Goal: Find specific page/section: Find specific page/section

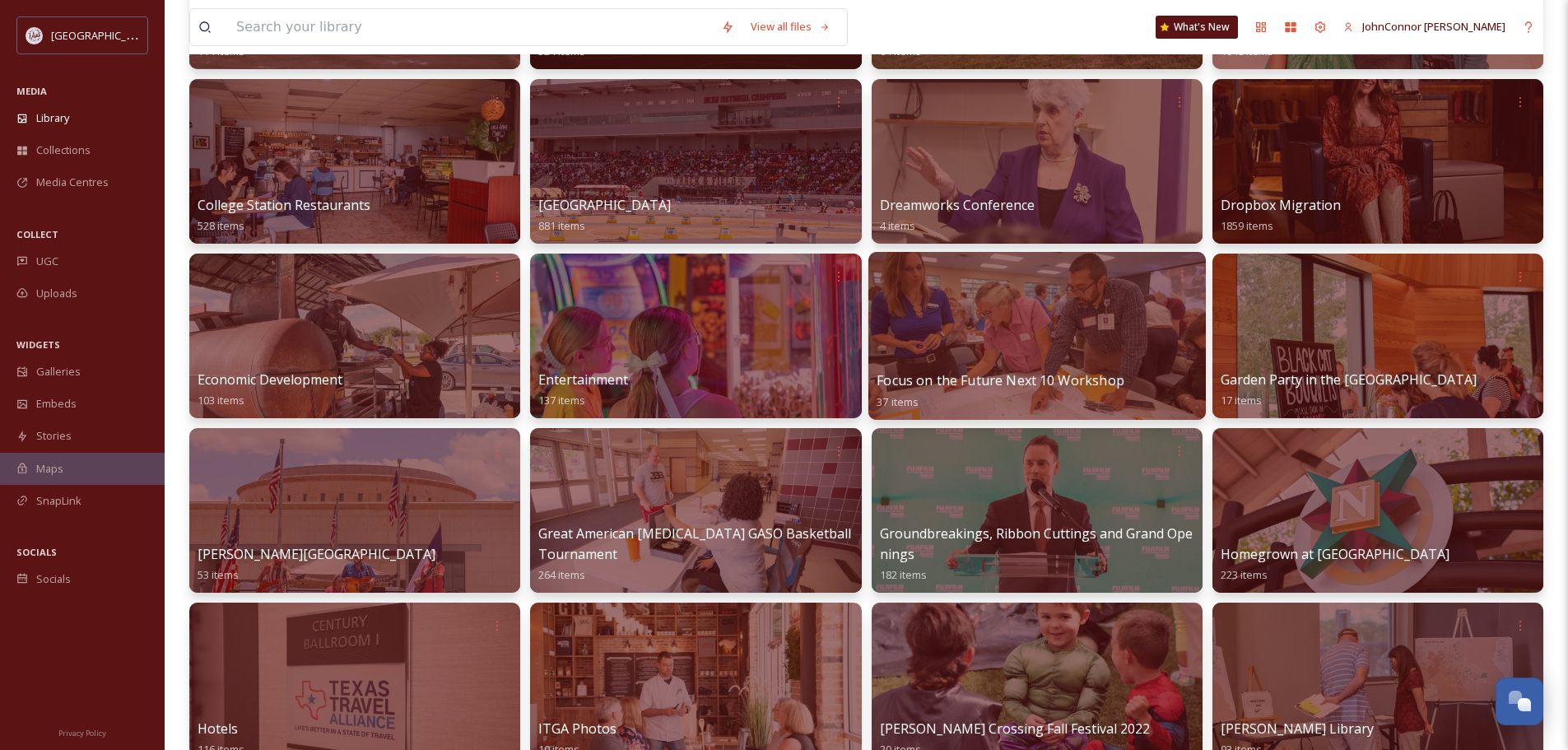
scroll to position [494, 0]
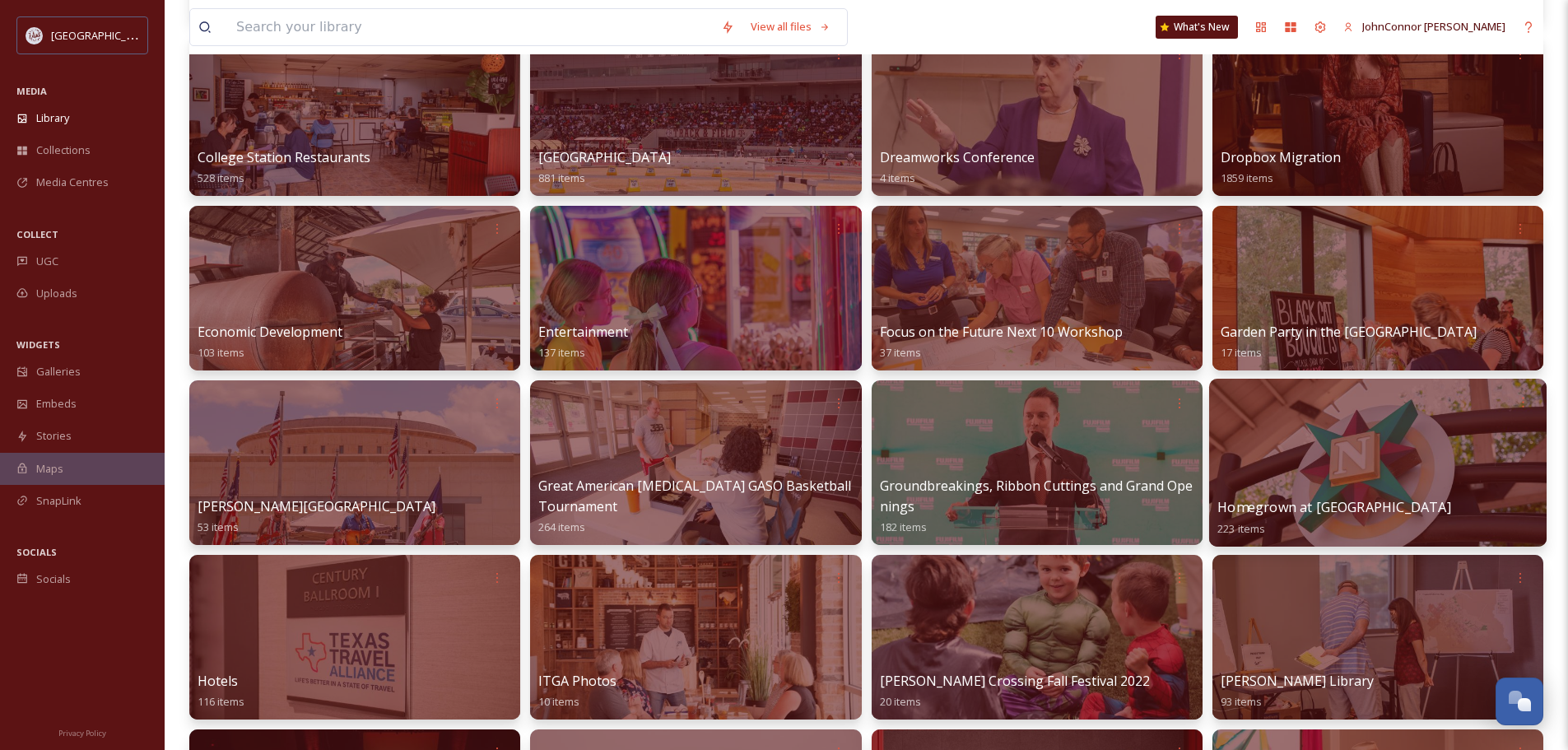
click at [1303, 450] on div at bounding box center [1377, 463] width 337 height 168
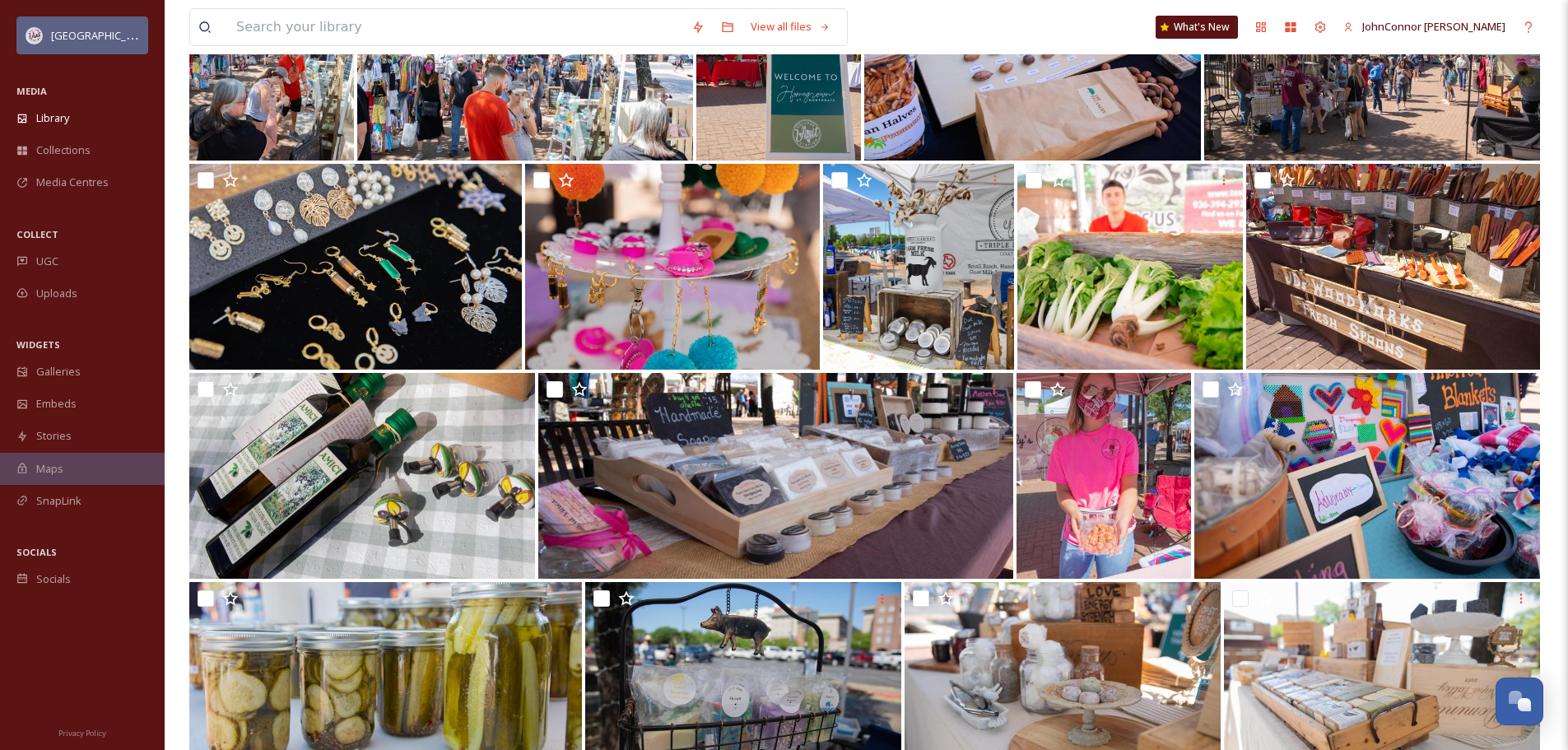
scroll to position [8529, 0]
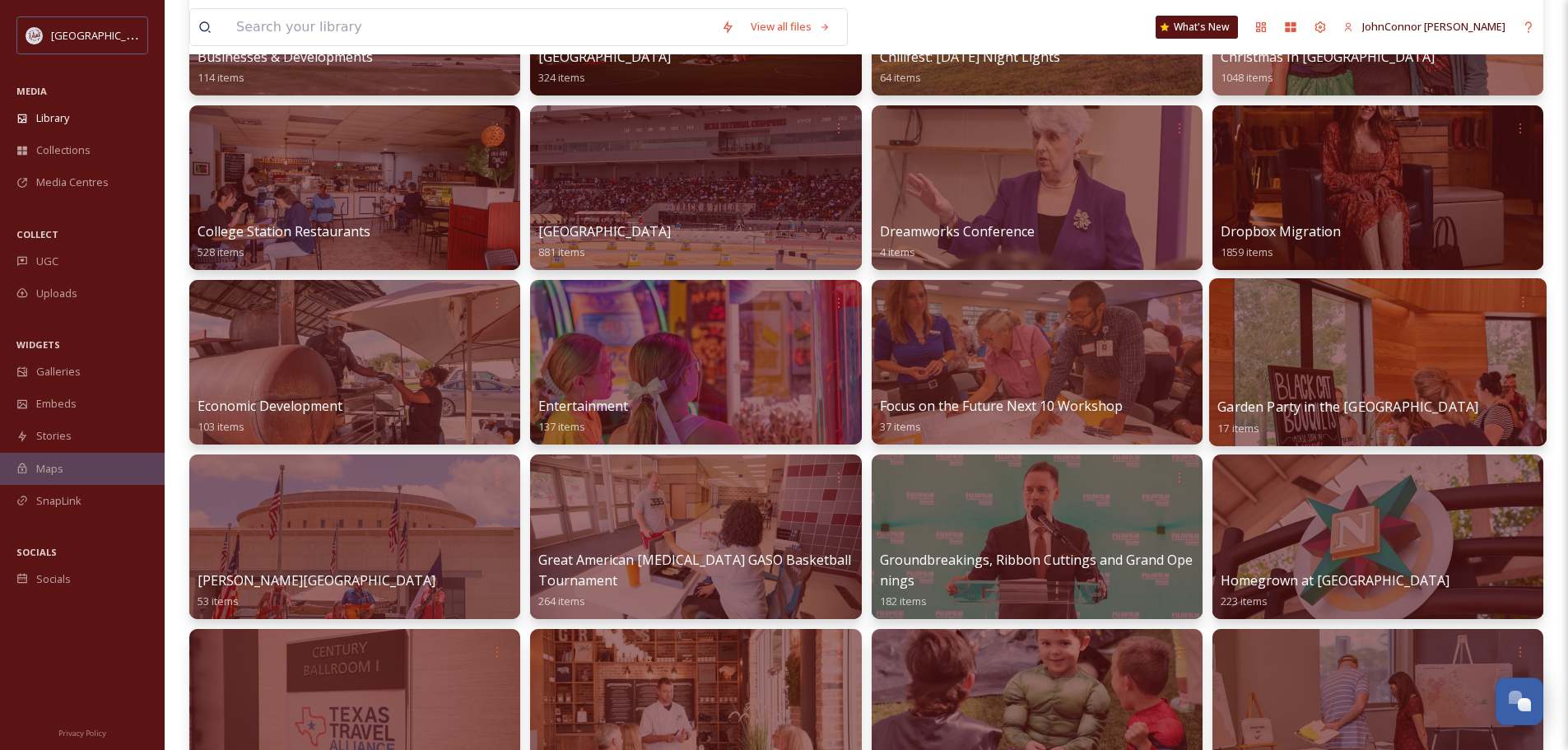
scroll to position [577, 0]
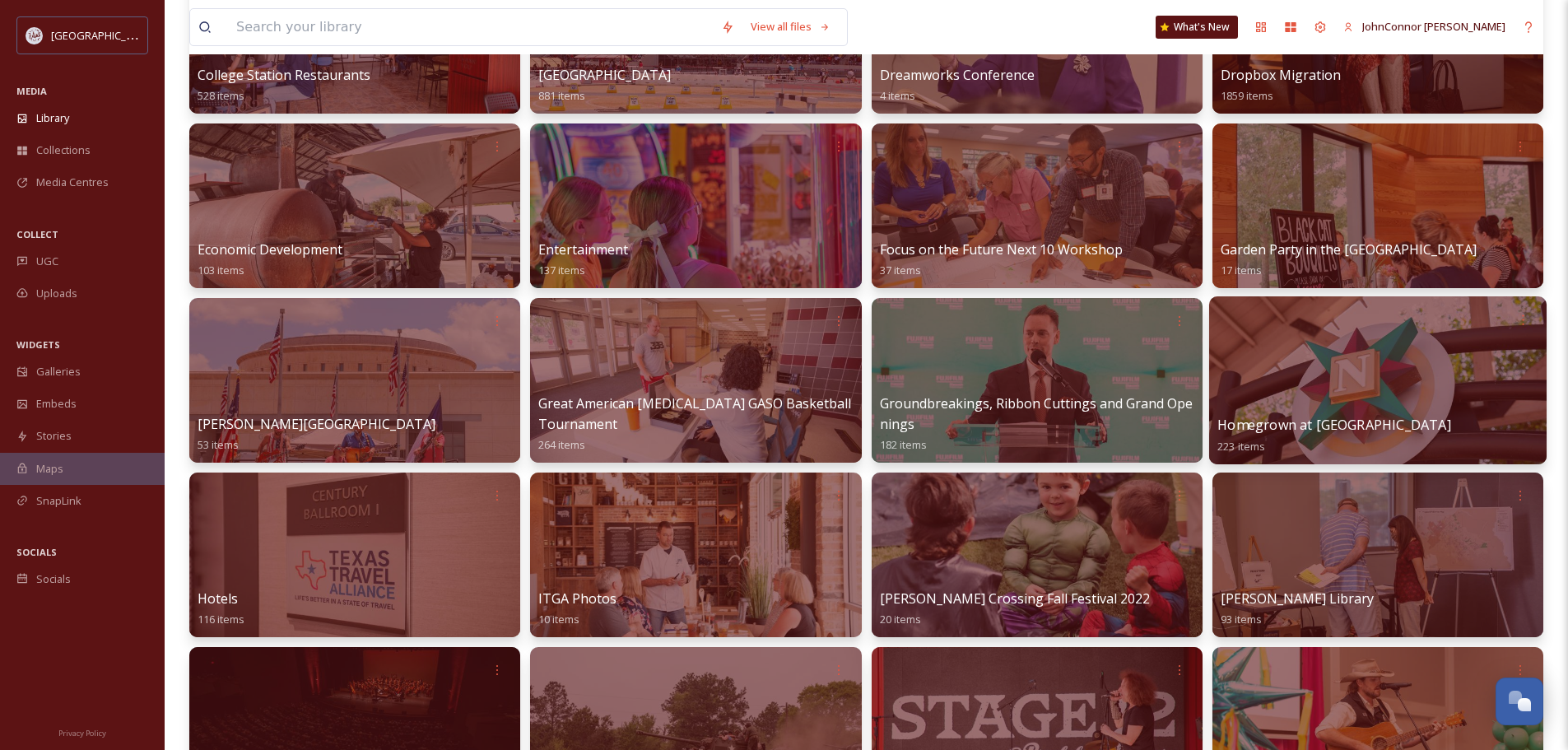
click at [1348, 329] on div at bounding box center [1378, 319] width 321 height 30
click at [1278, 351] on div at bounding box center [1377, 380] width 337 height 168
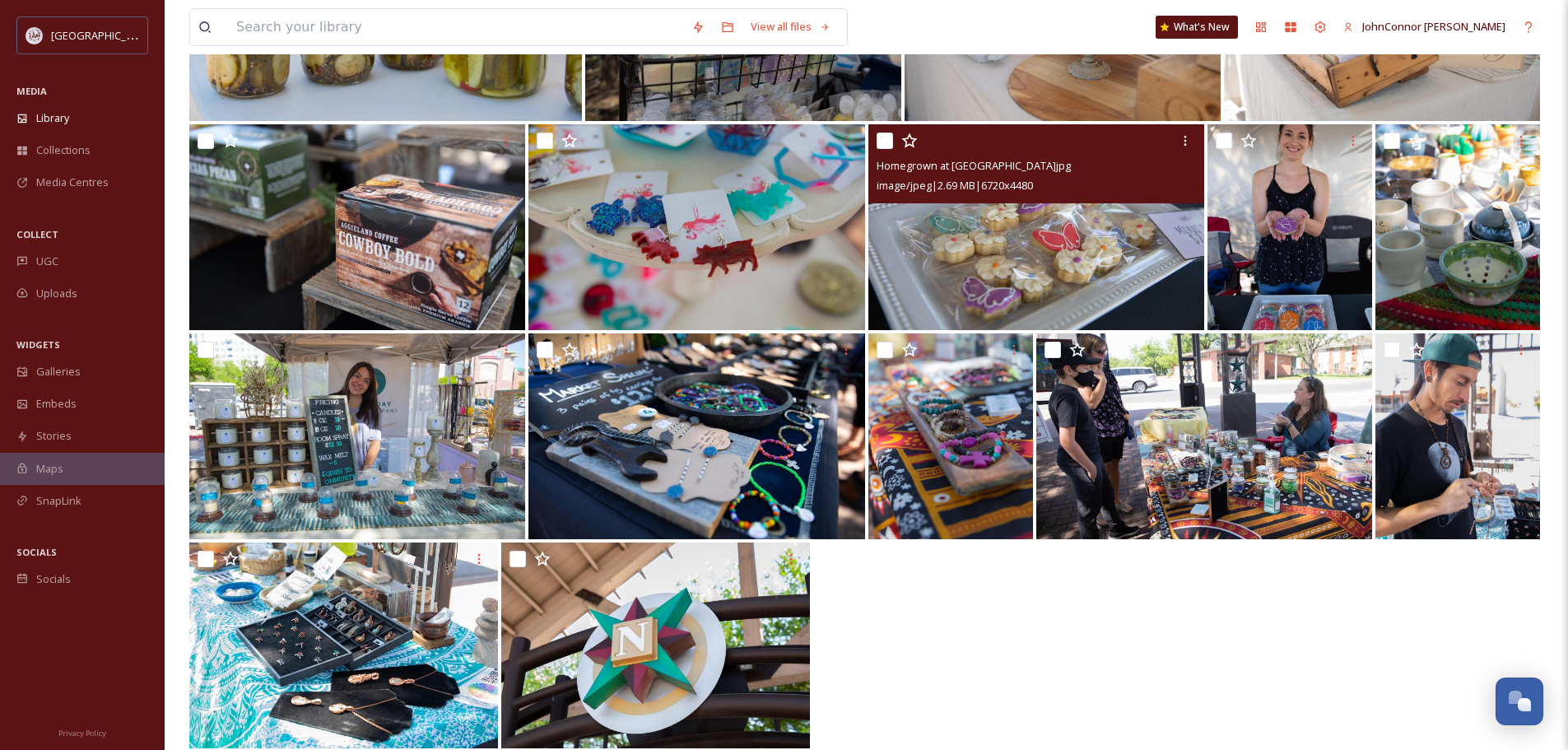
scroll to position [9270, 0]
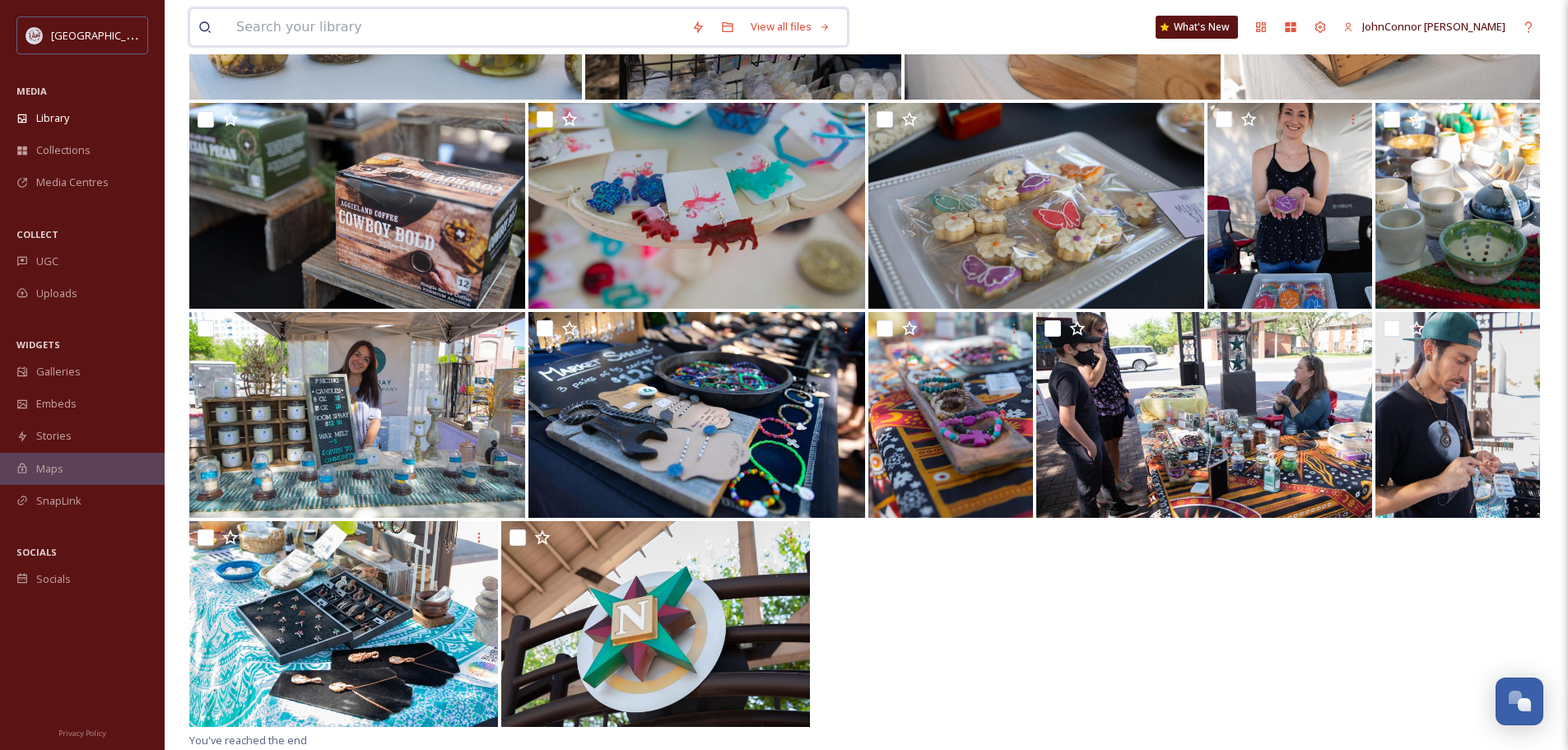
click at [388, 28] on input at bounding box center [455, 27] width 455 height 36
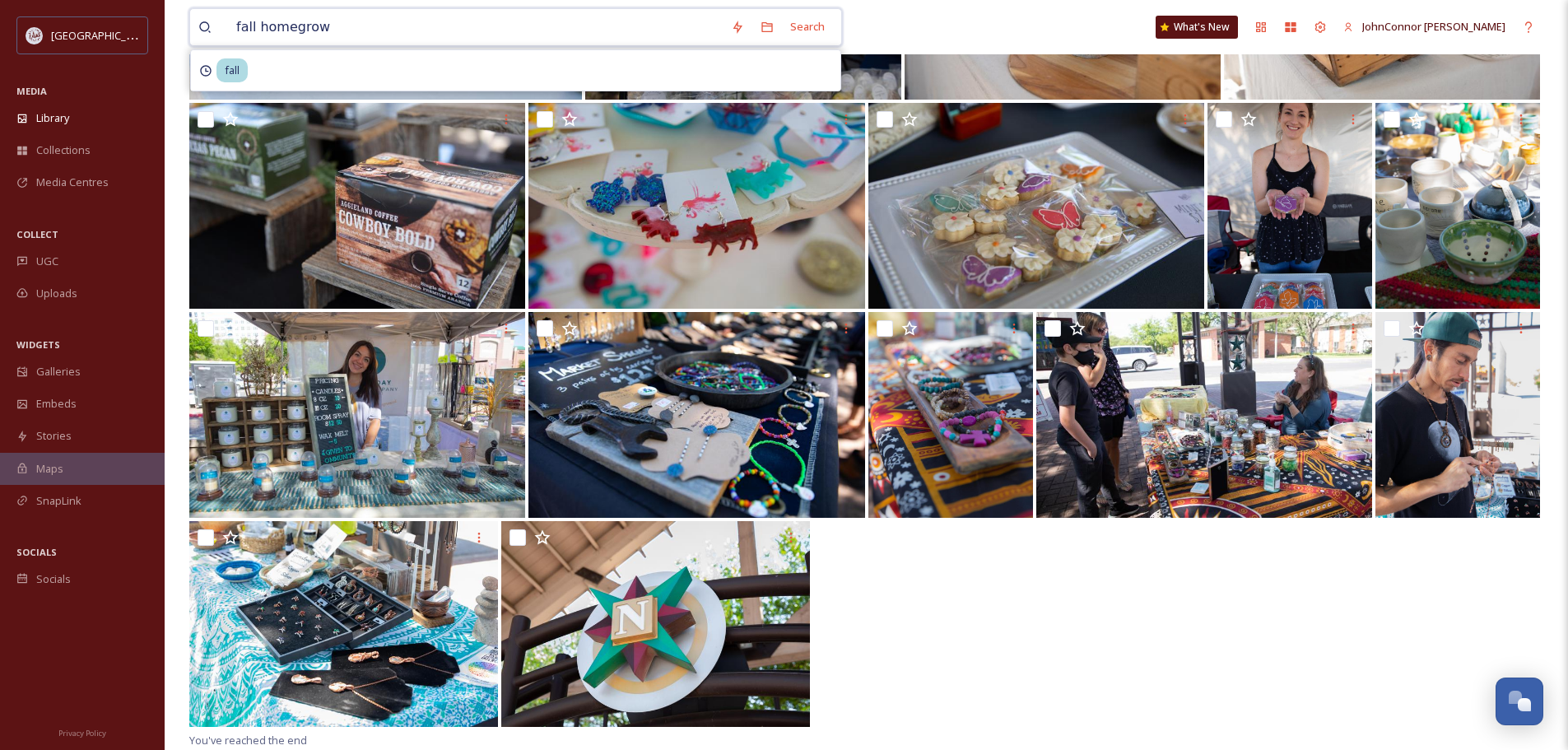
type input "fall homegrown"
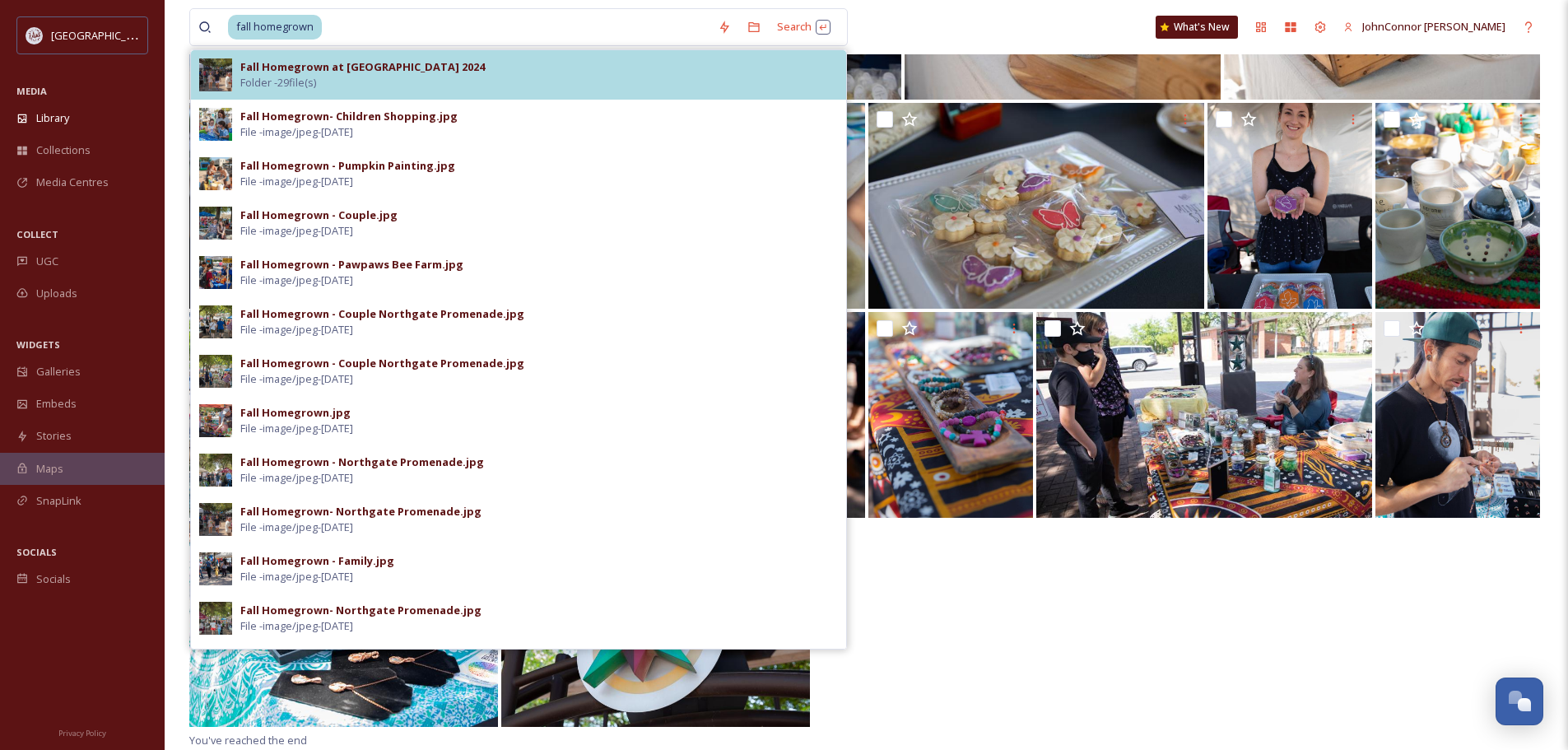
click at [393, 70] on strong "Fall Homegrown at [GEOGRAPHIC_DATA] 2024" at bounding box center [362, 66] width 244 height 15
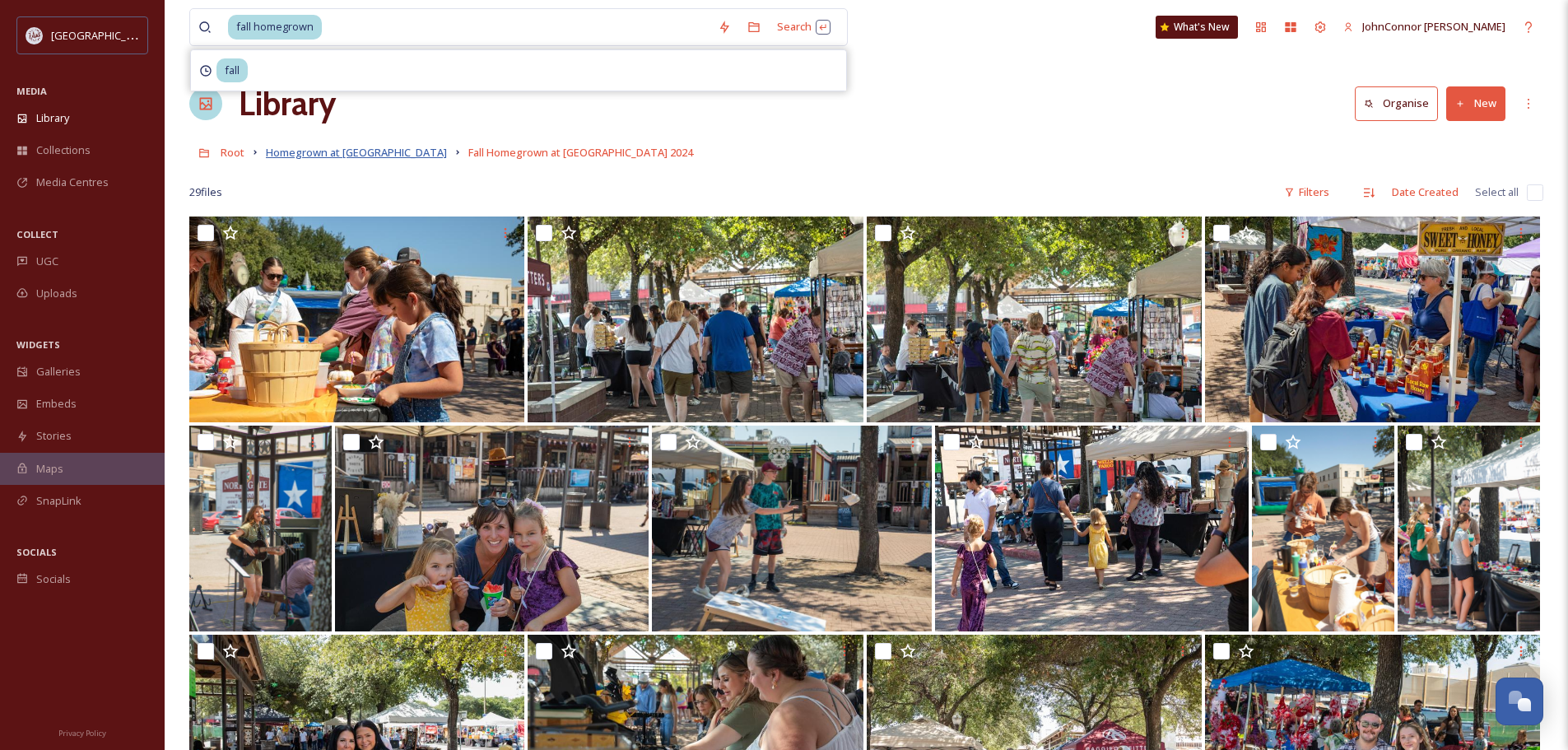
click at [286, 152] on span "Homegrown at [GEOGRAPHIC_DATA]" at bounding box center [356, 152] width 181 height 15
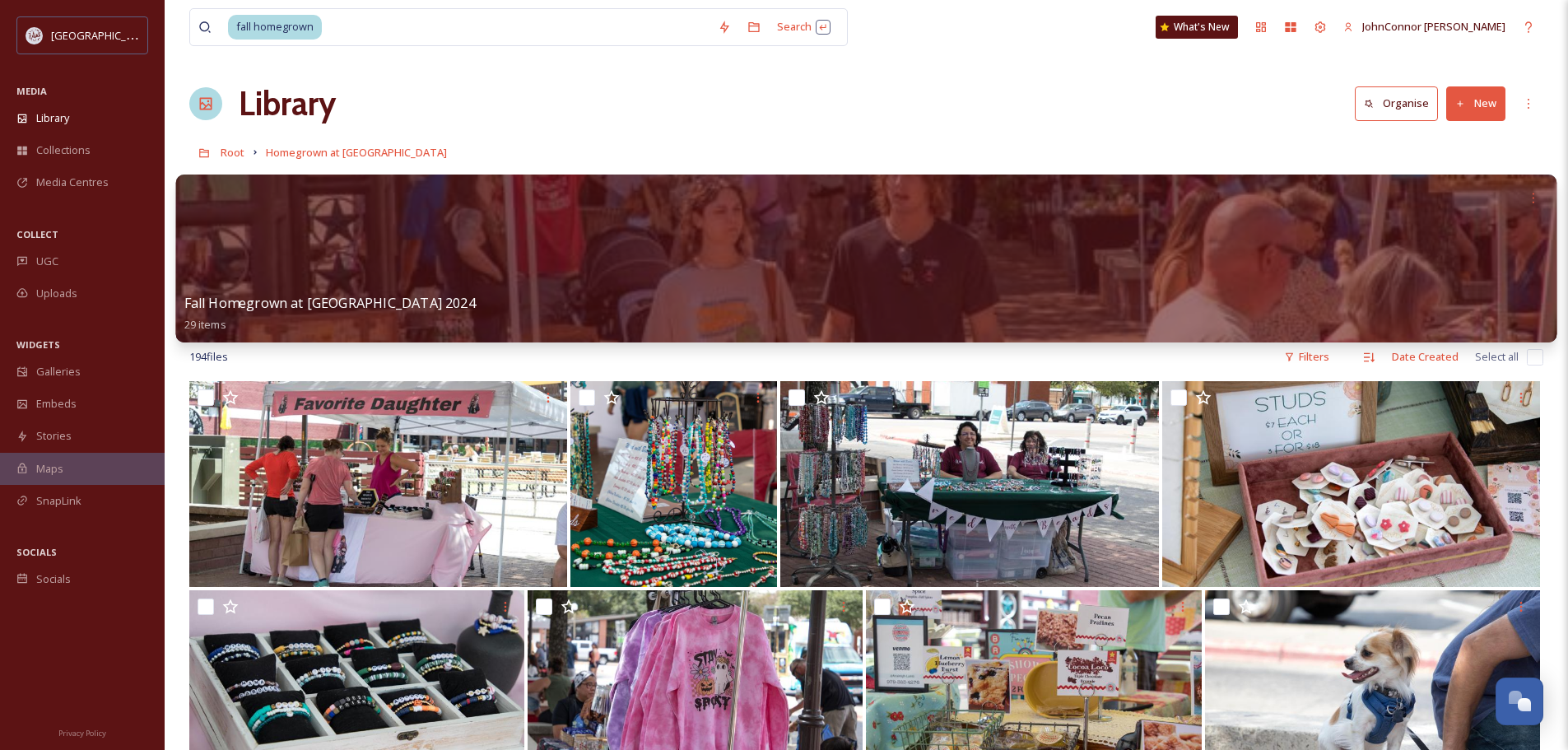
click at [426, 252] on div at bounding box center [866, 258] width 1381 height 168
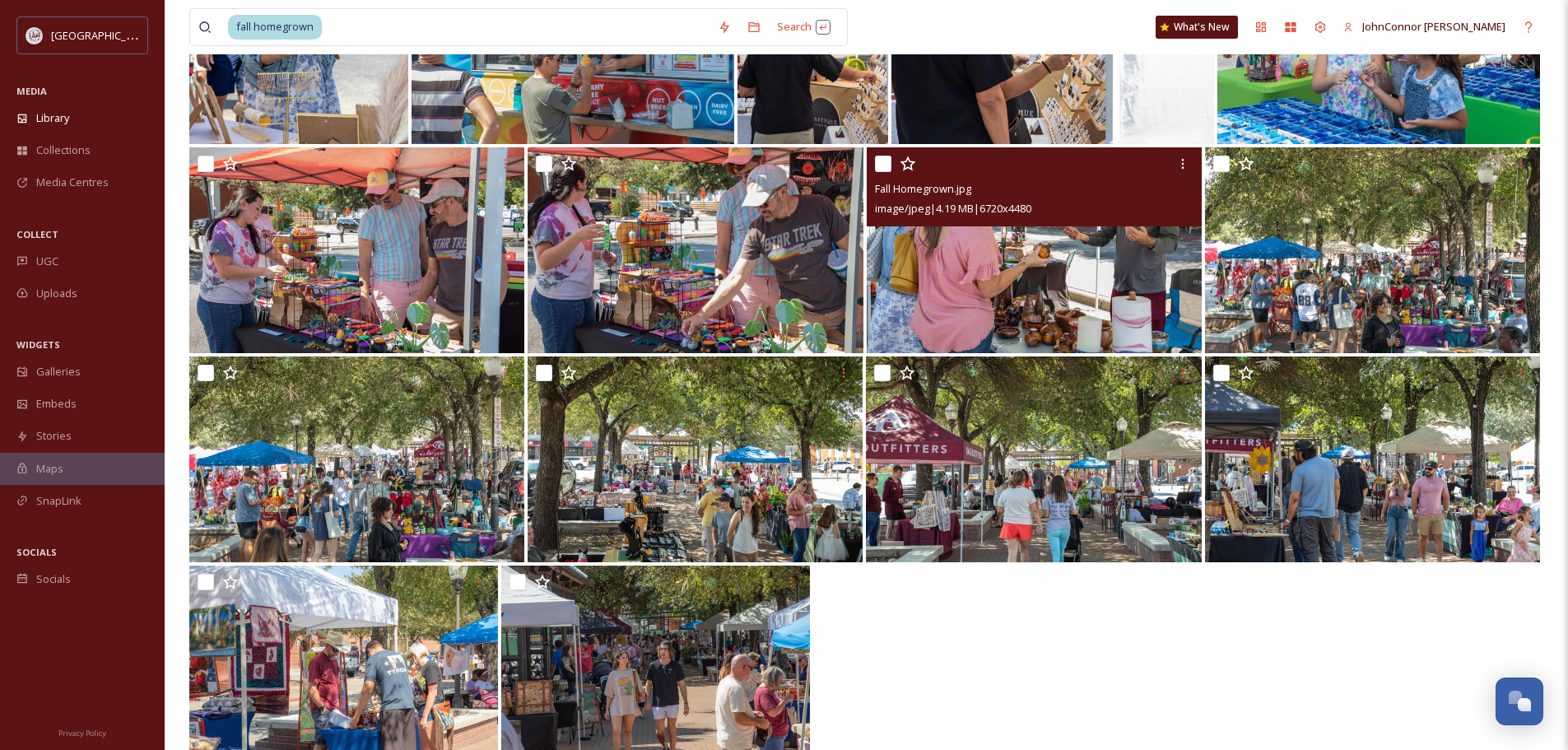
scroll to position [950, 0]
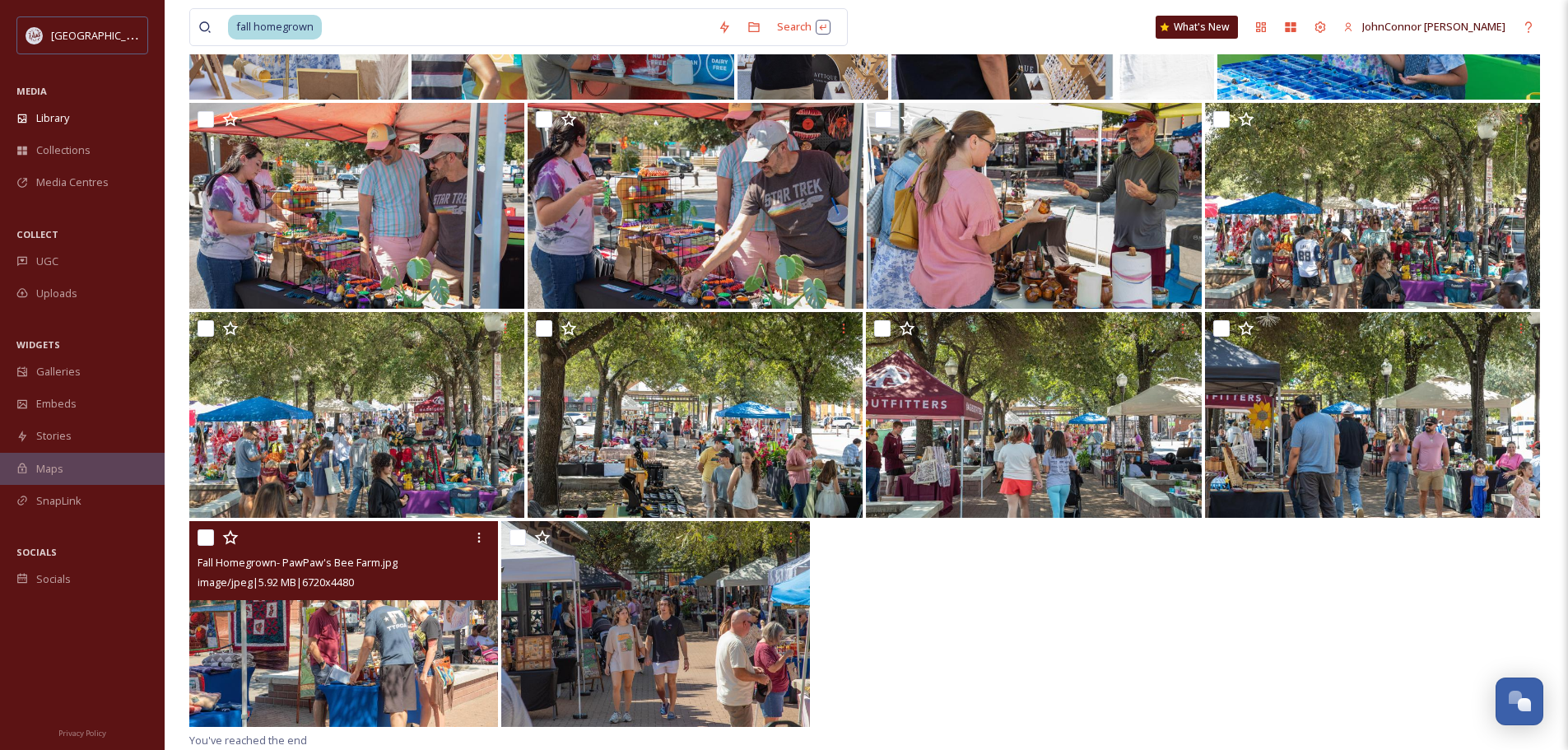
click at [351, 627] on img at bounding box center [344, 624] width 309 height 206
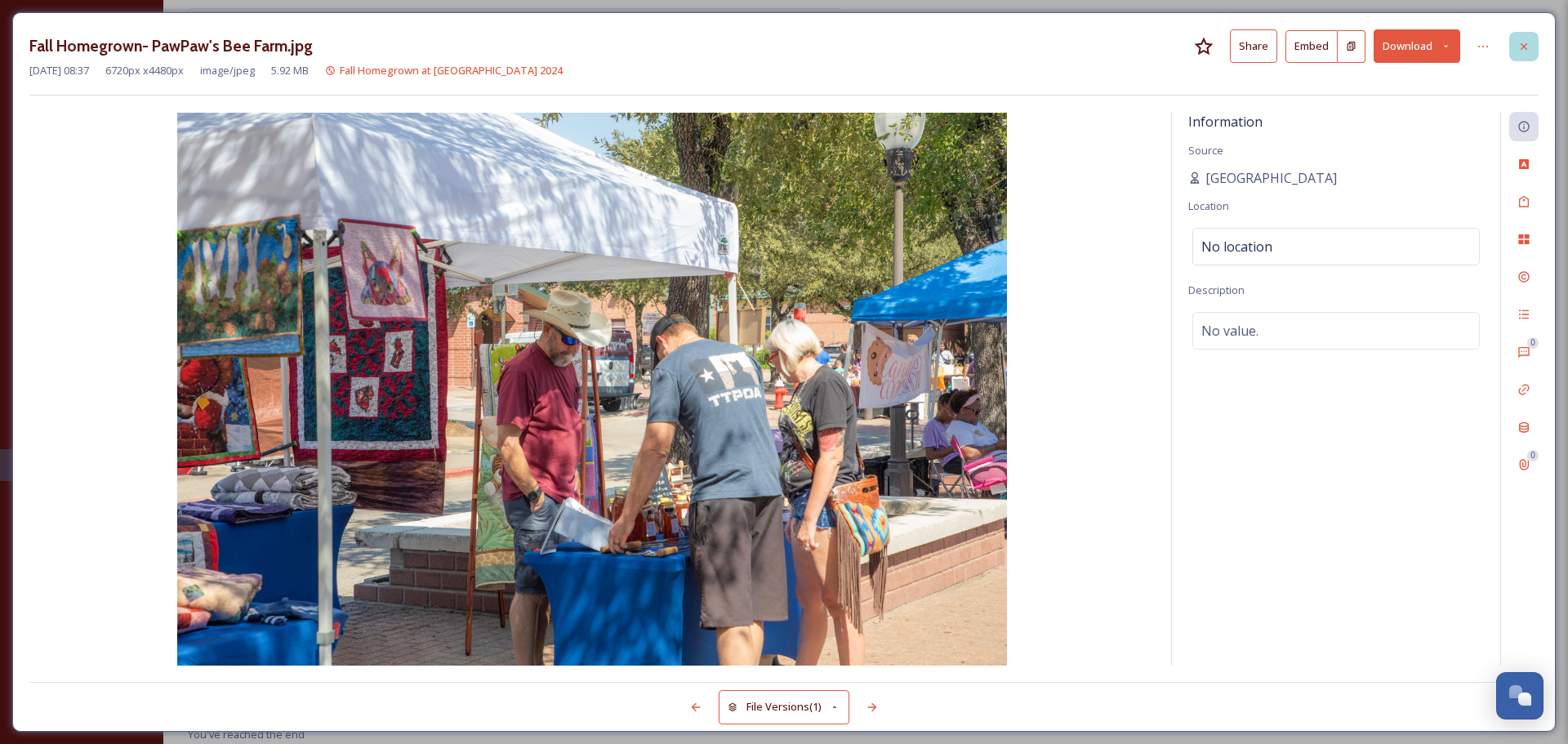
click at [1519, 43] on icon at bounding box center [1524, 46] width 13 height 13
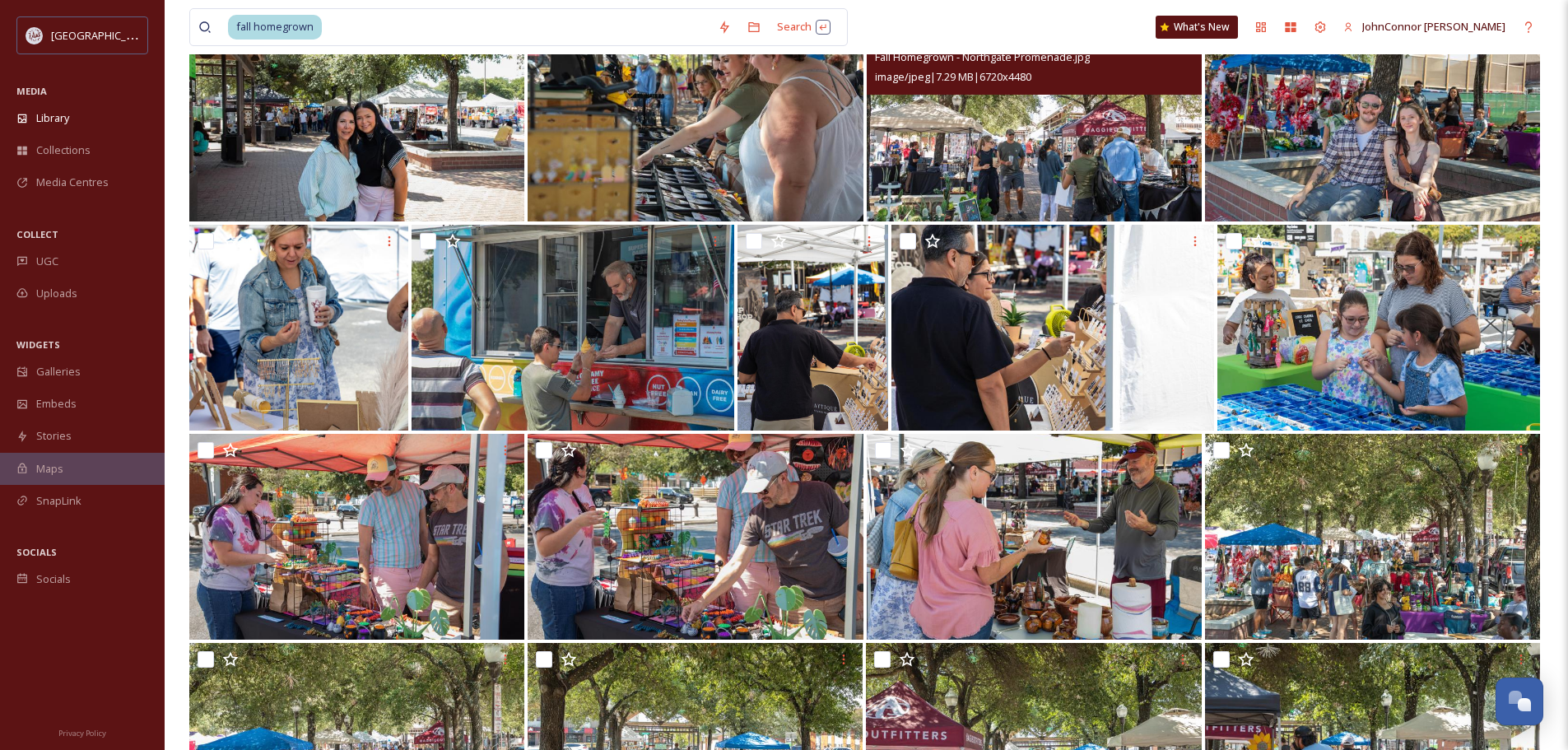
scroll to position [620, 0]
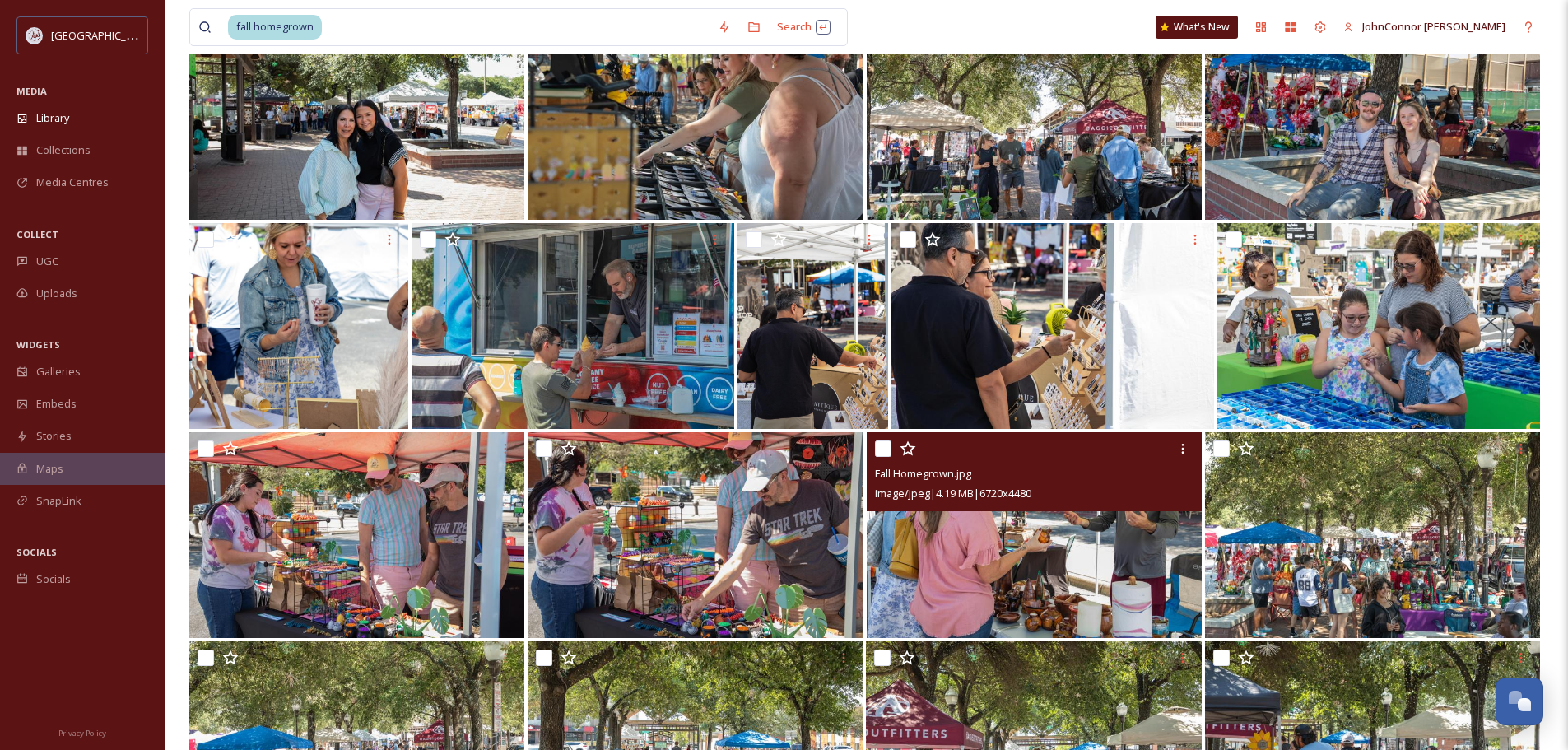
click at [1074, 515] on img at bounding box center [1034, 535] width 335 height 206
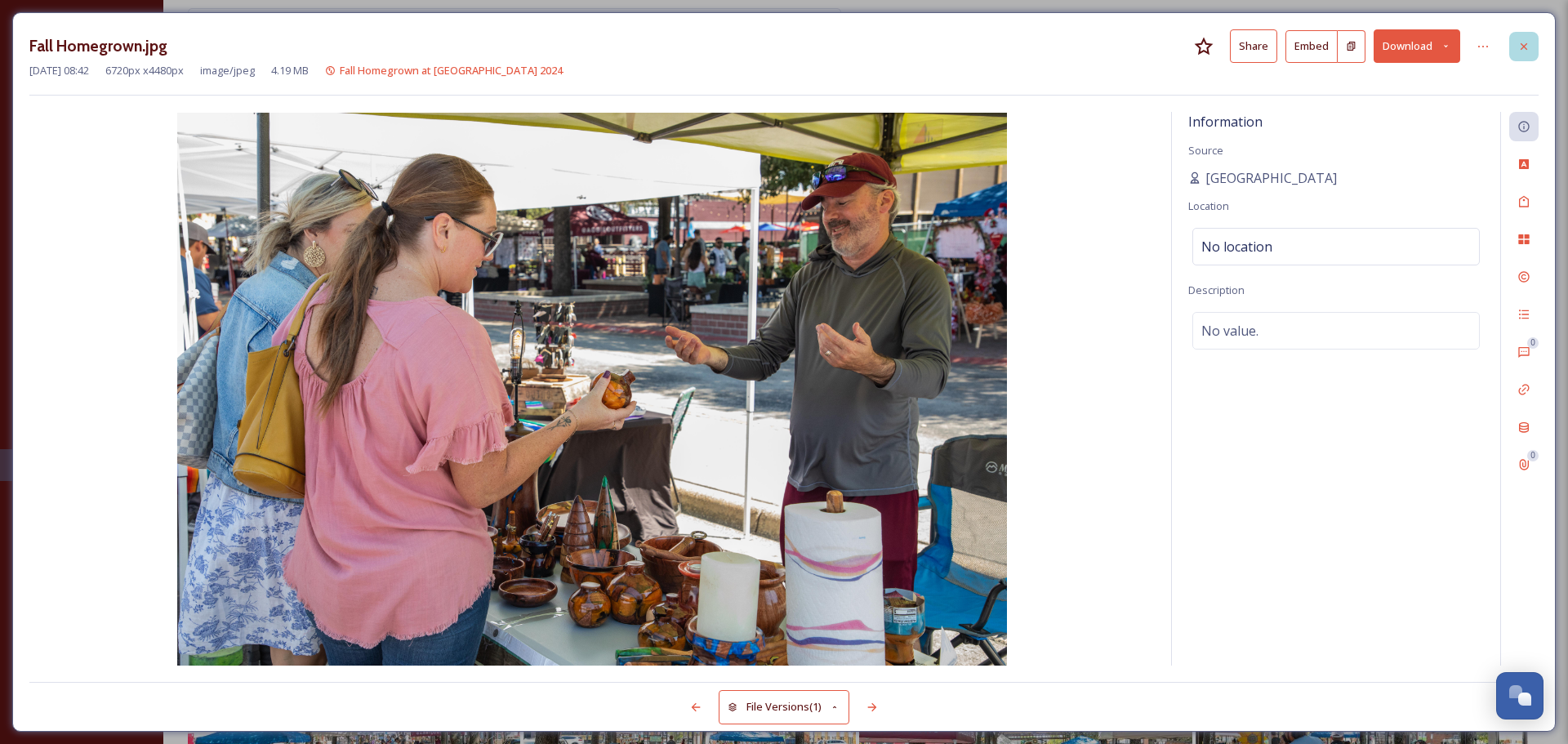
click at [1536, 53] on div at bounding box center [1524, 46] width 30 height 30
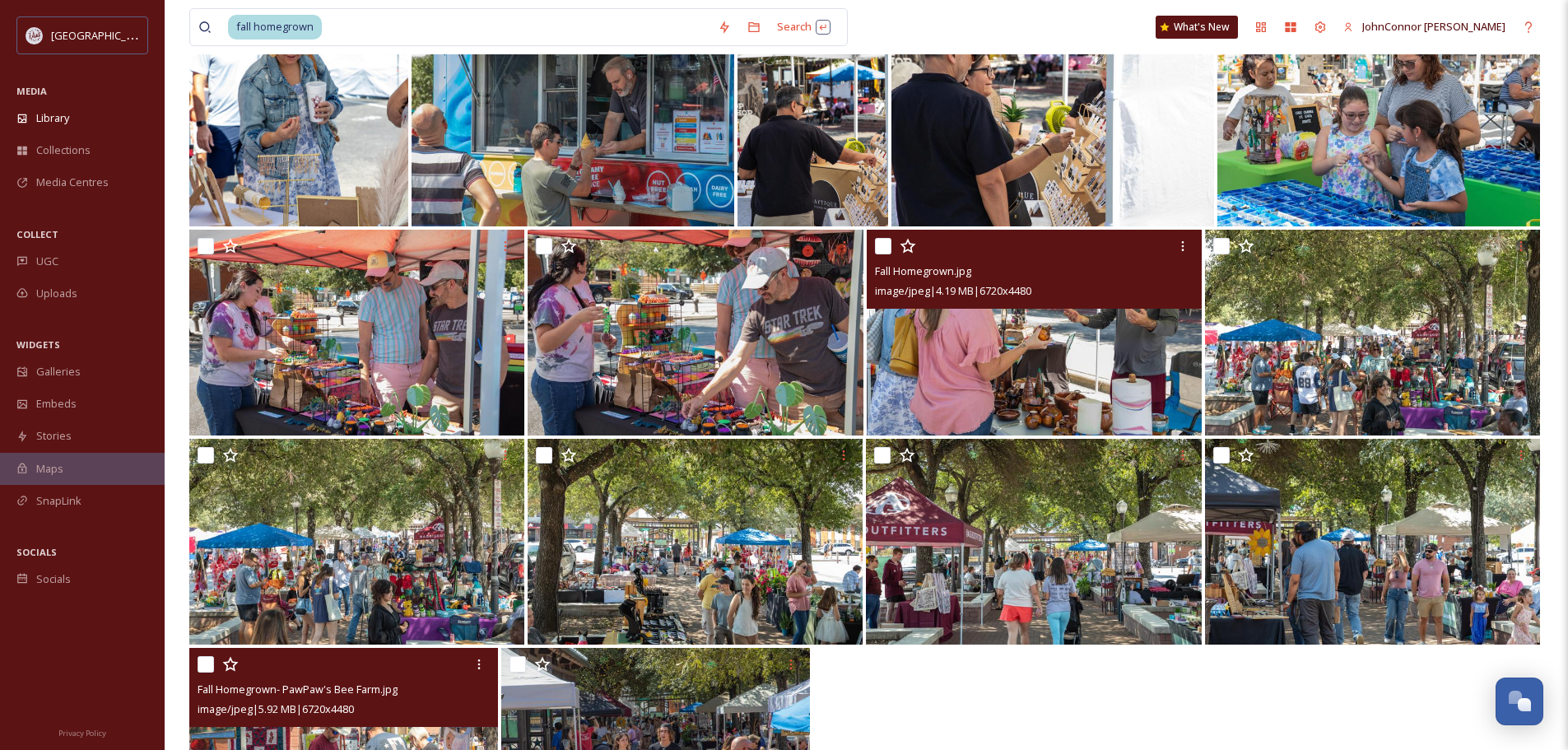
scroll to position [950, 0]
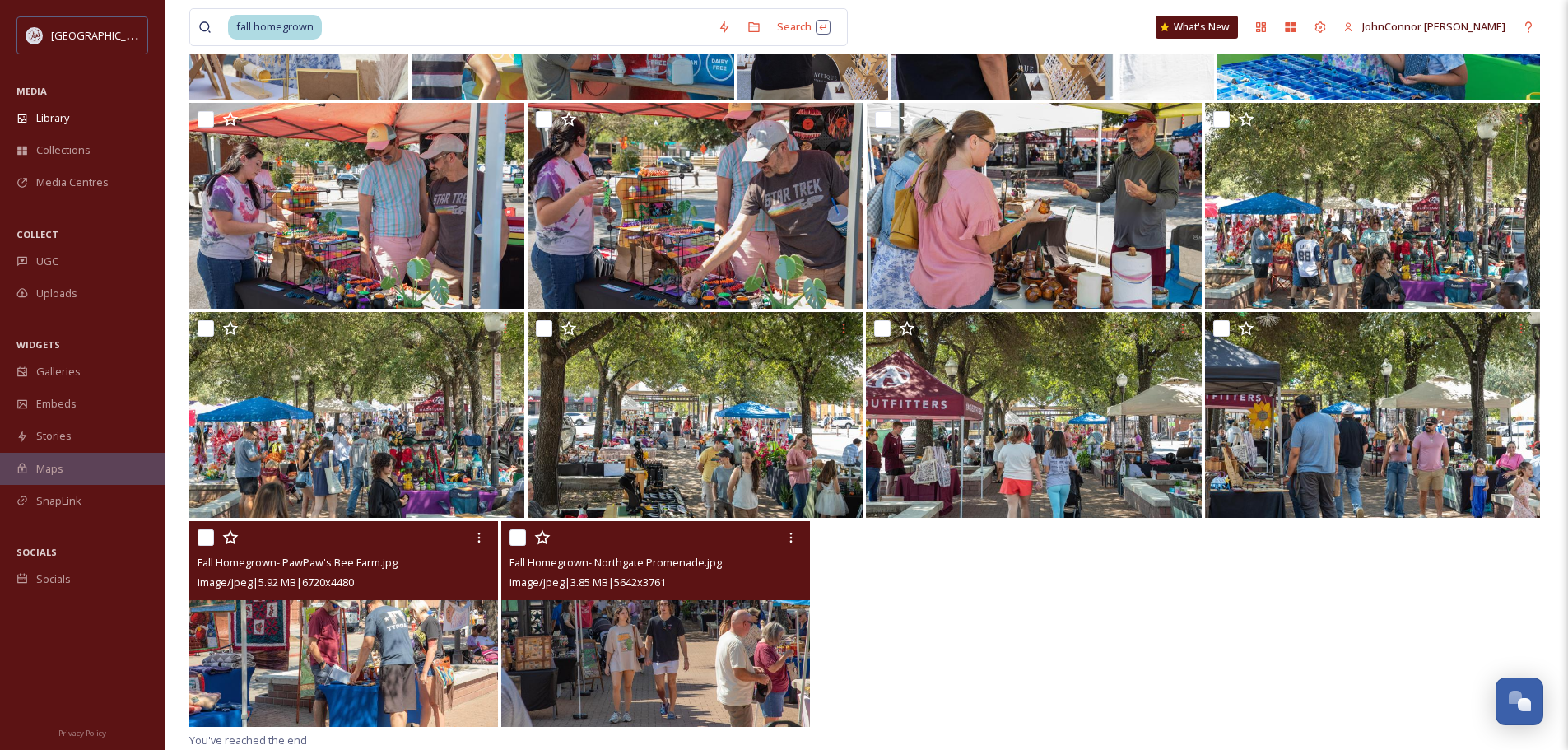
click at [624, 637] on img at bounding box center [655, 624] width 309 height 206
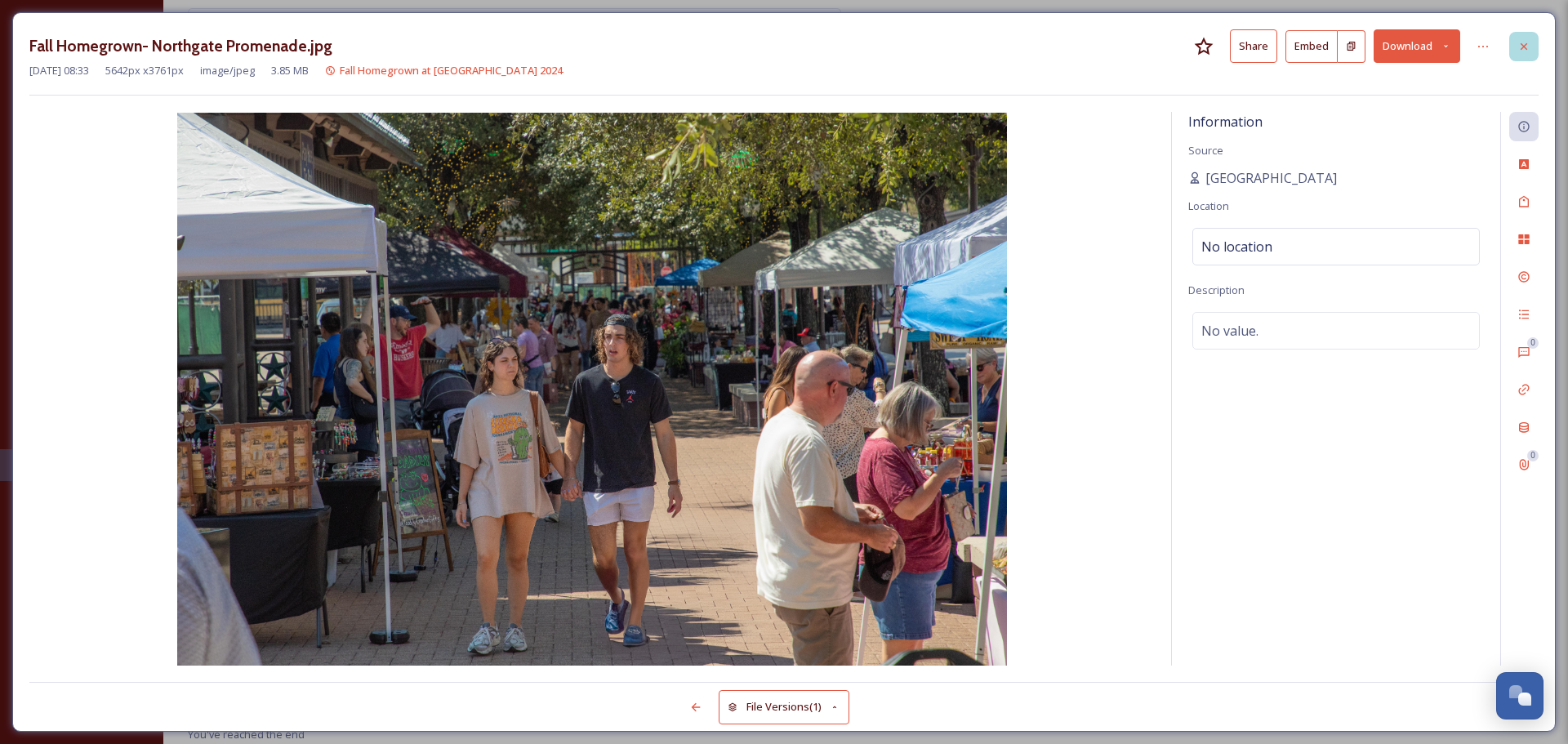
click at [1530, 50] on icon at bounding box center [1524, 46] width 13 height 13
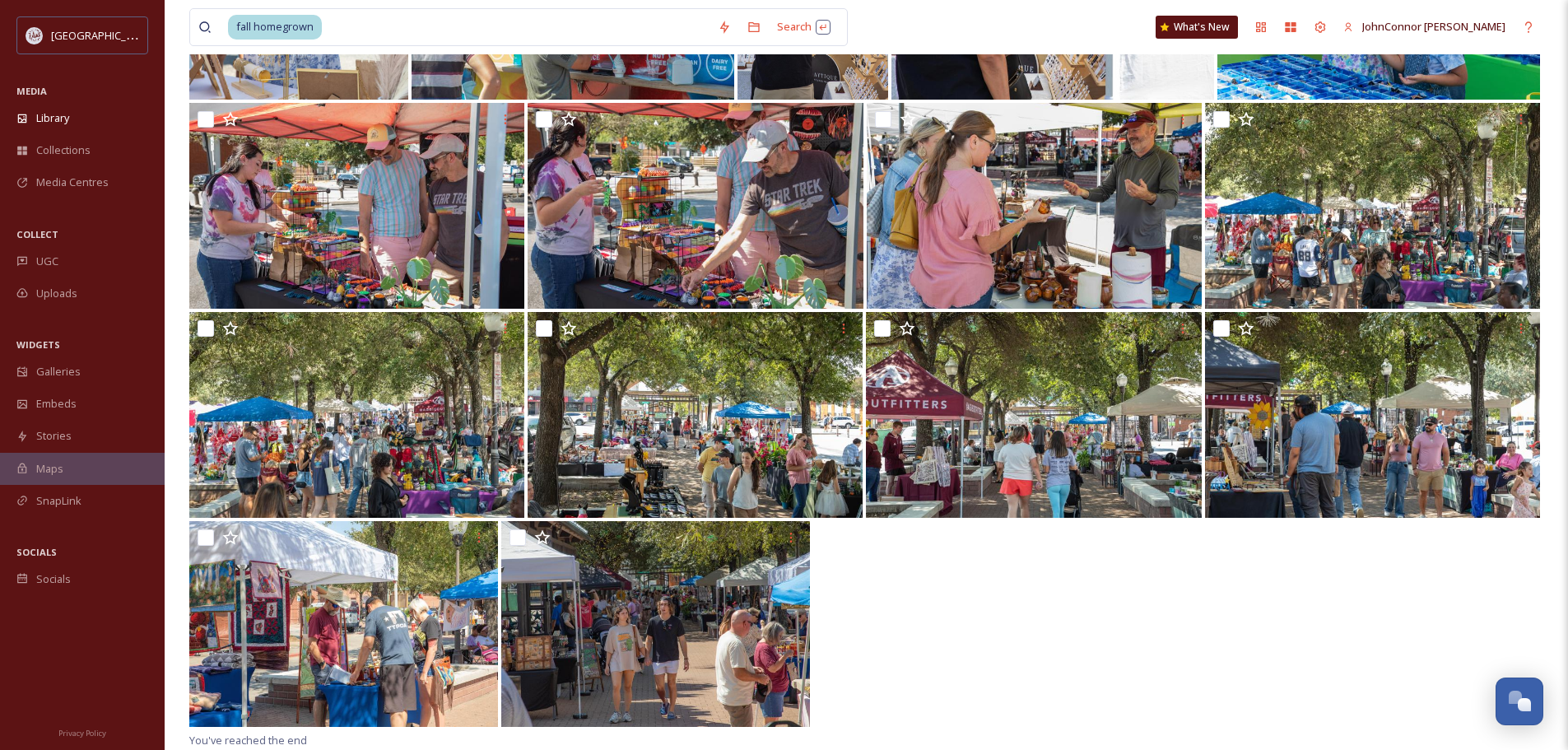
click at [1043, 631] on div at bounding box center [866, 626] width 1354 height 209
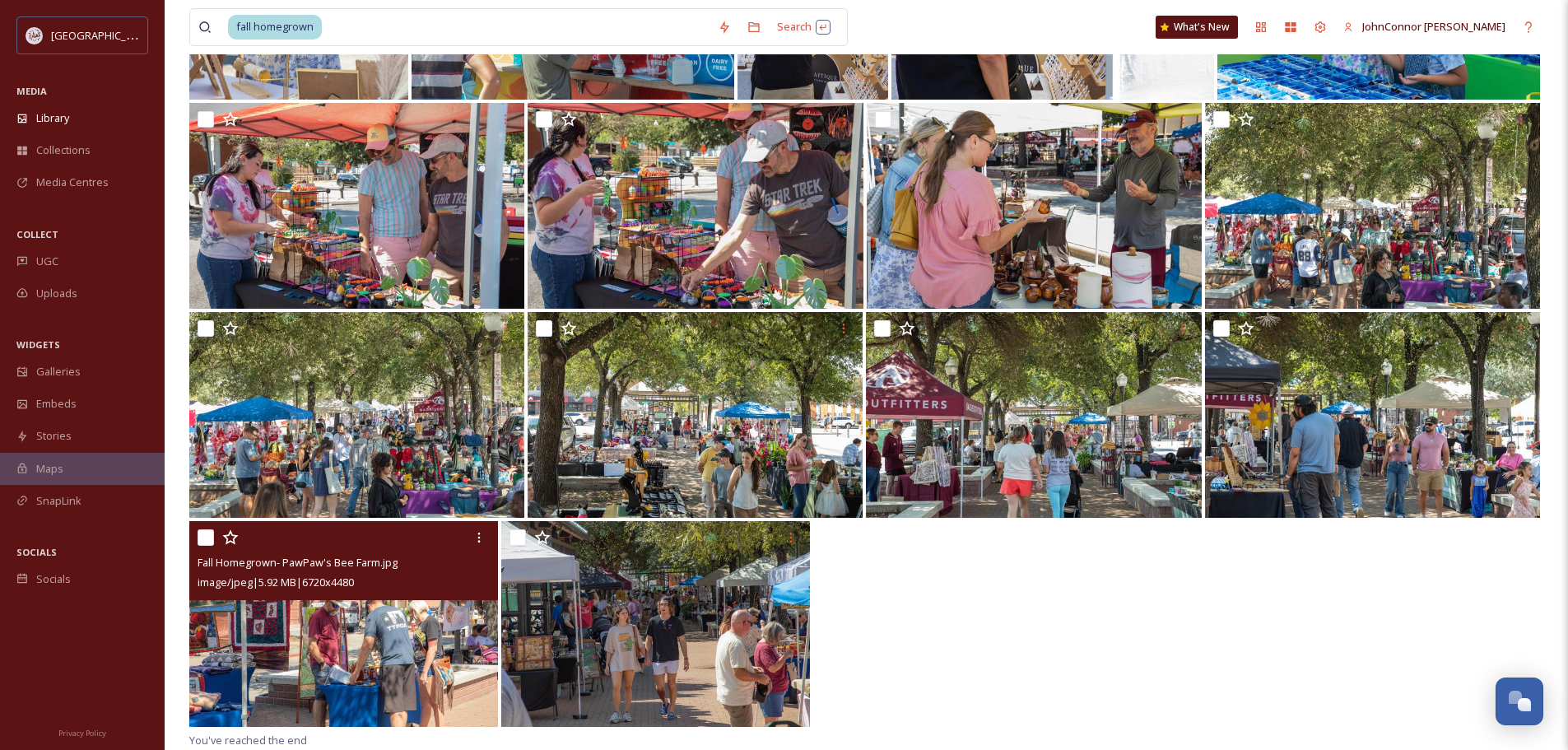
click at [344, 665] on img at bounding box center [344, 624] width 309 height 206
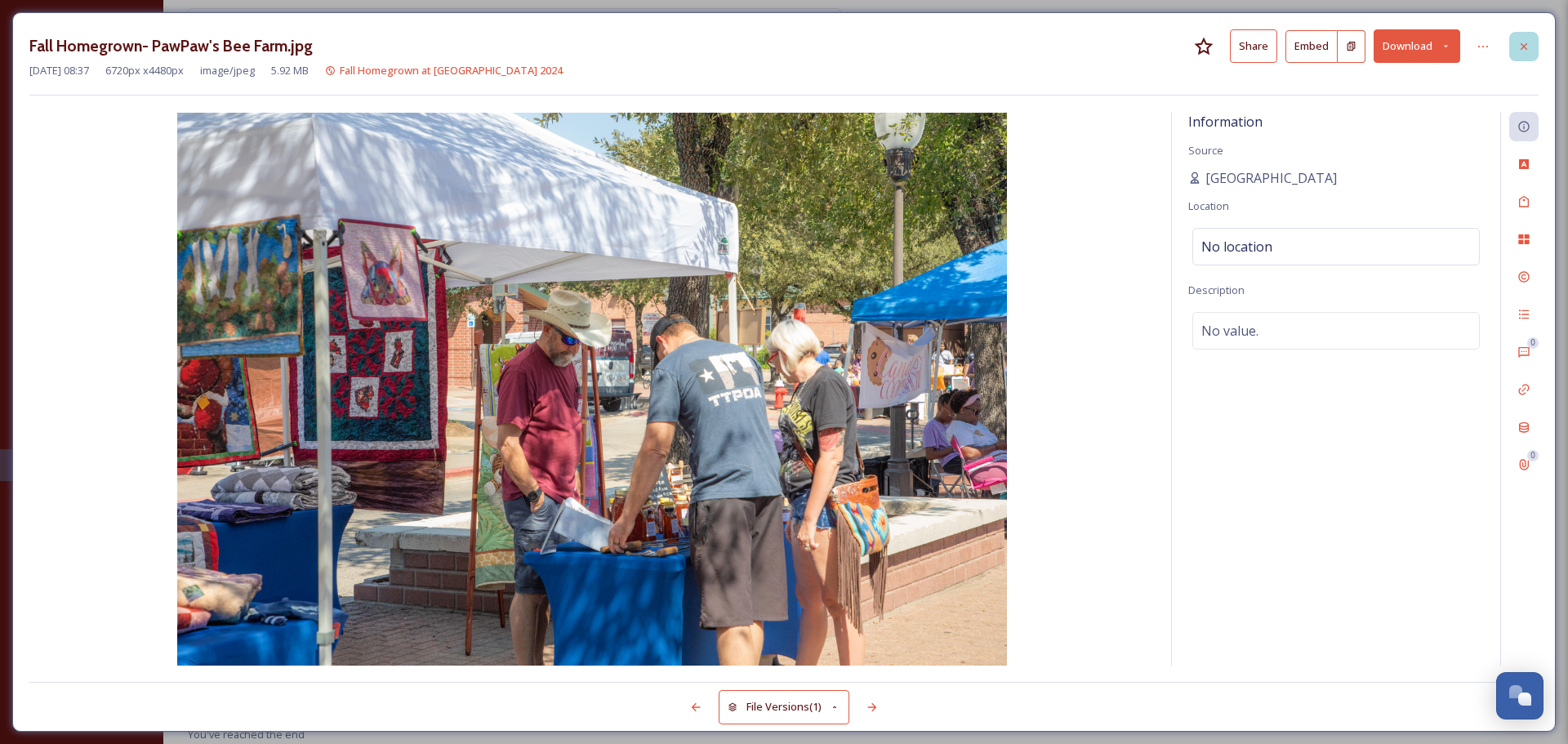
click at [1522, 46] on icon at bounding box center [1524, 46] width 13 height 13
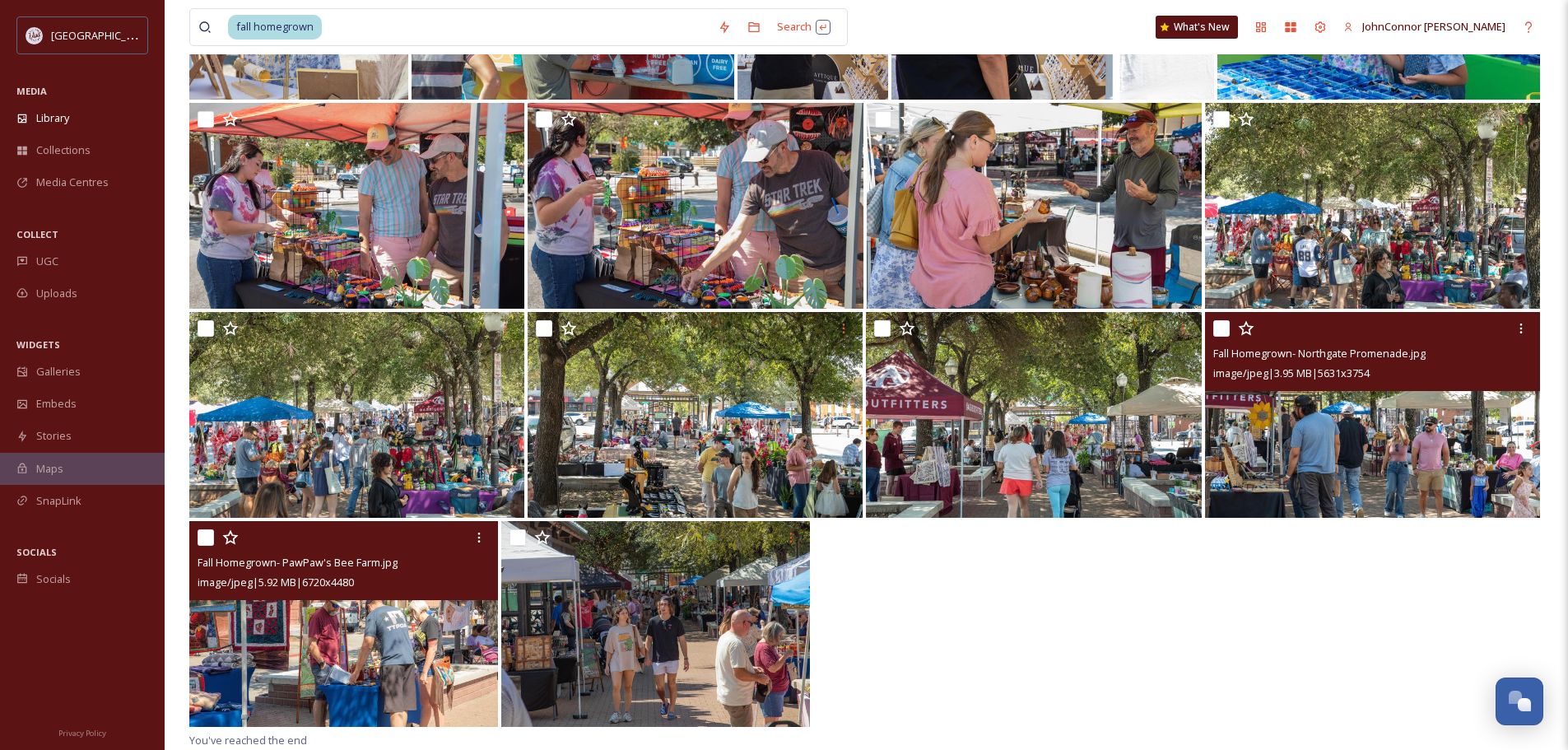
click at [1395, 363] on div "image/jpeg | 3.95 MB | 5631 x 3754" at bounding box center [1374, 372] width 323 height 20
click at [1412, 434] on img at bounding box center [1372, 415] width 335 height 206
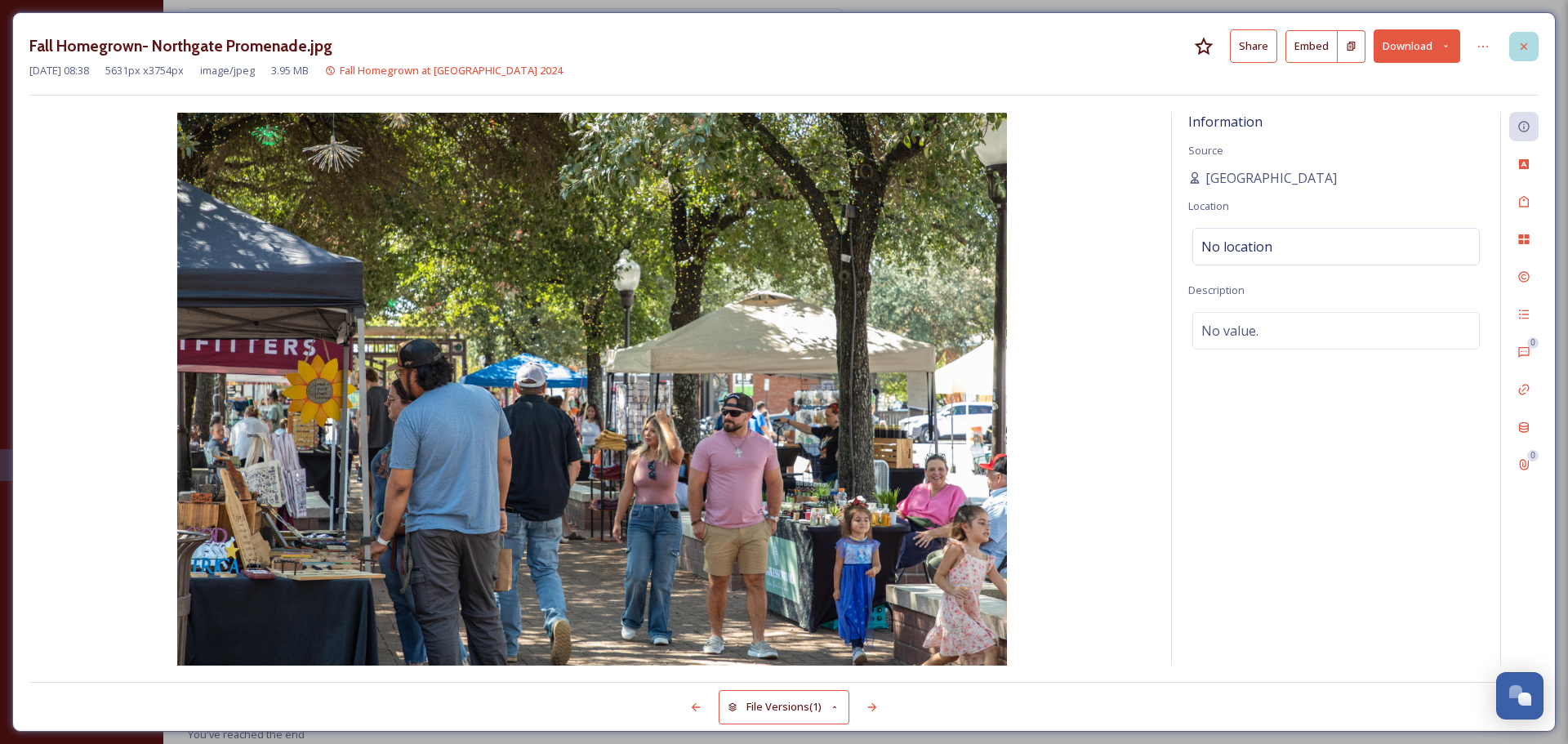
click at [1525, 44] on icon at bounding box center [1524, 46] width 7 height 7
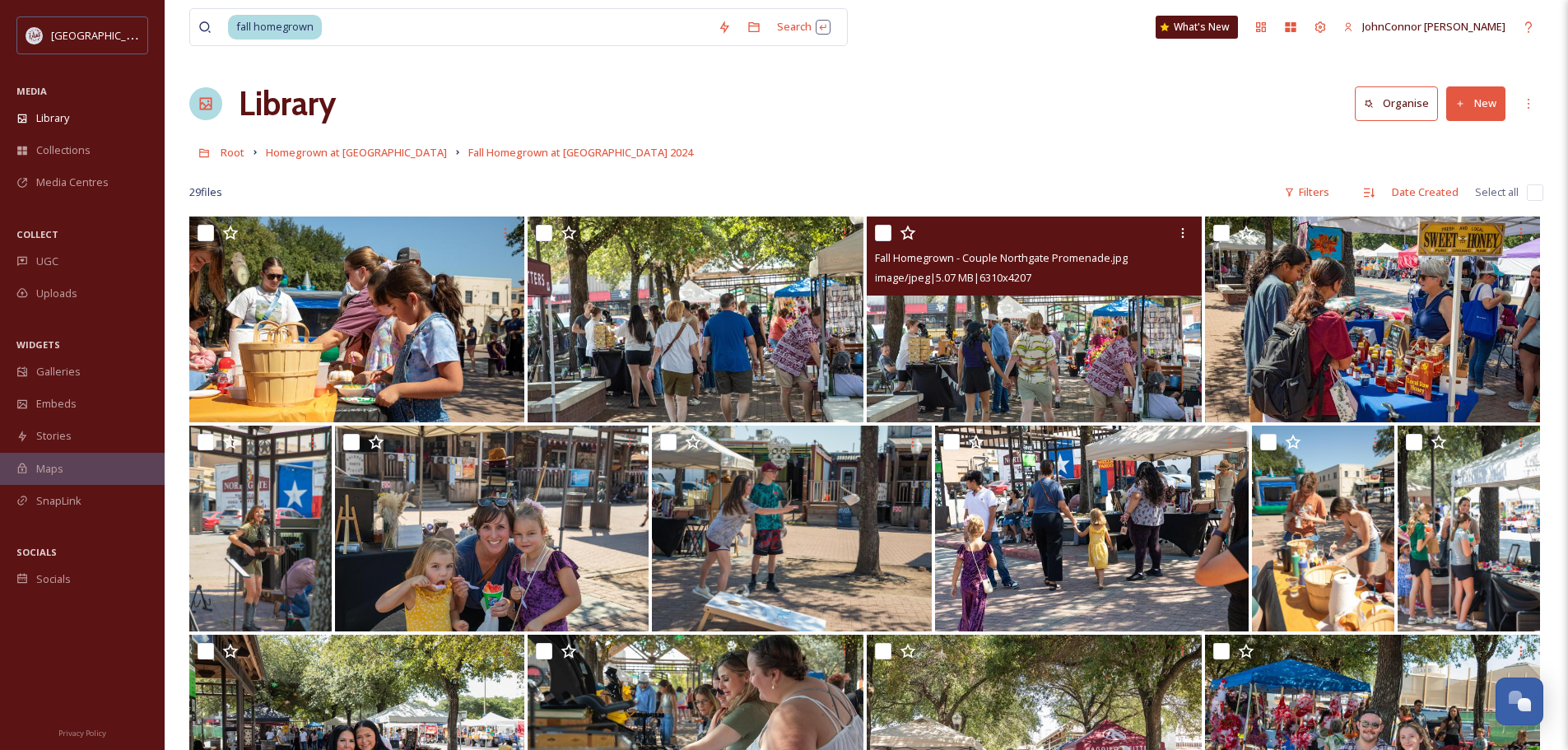
click at [1077, 302] on img at bounding box center [1034, 319] width 335 height 206
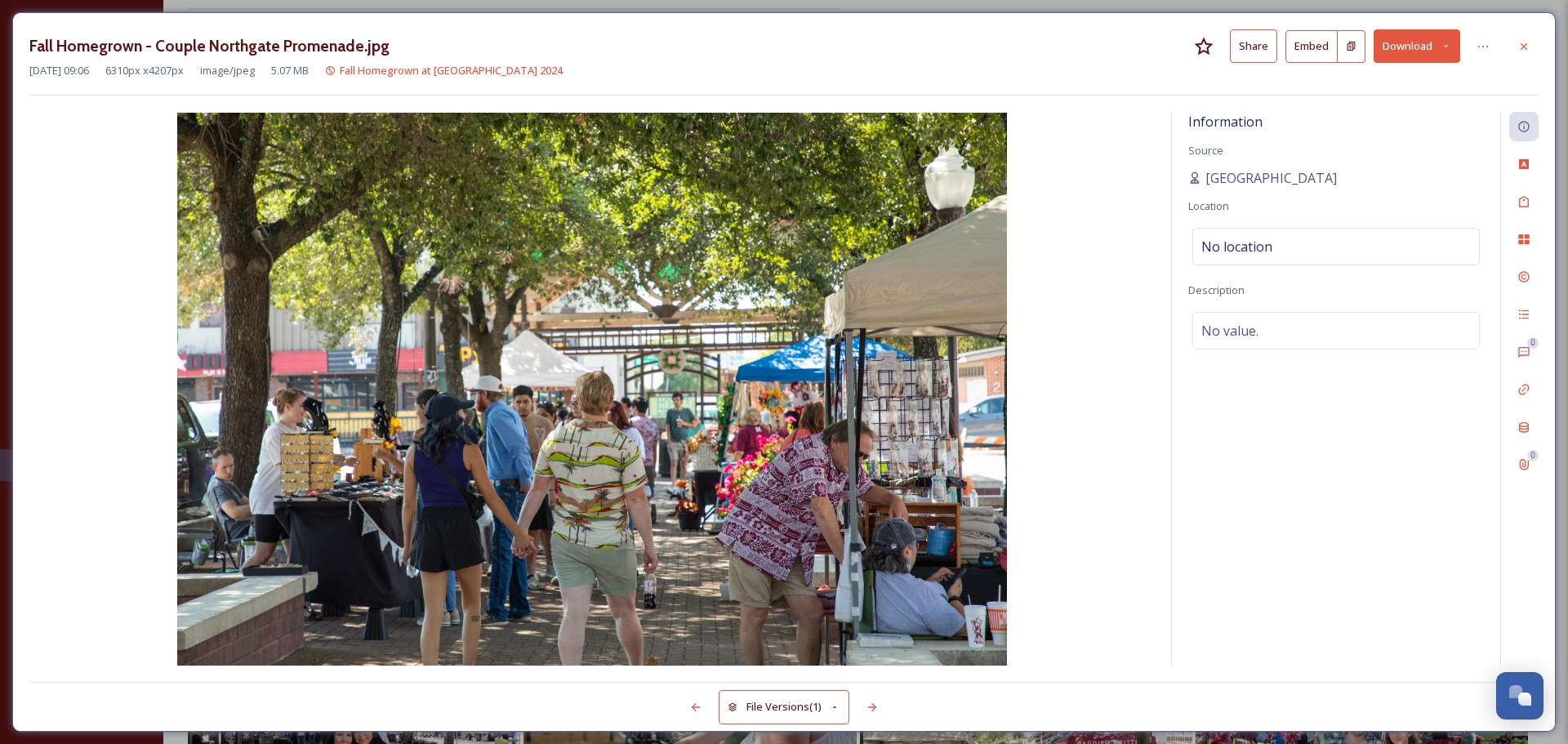
click at [1442, 43] on icon at bounding box center [1445, 46] width 10 height 10
click at [833, 705] on icon at bounding box center [835, 707] width 10 height 10
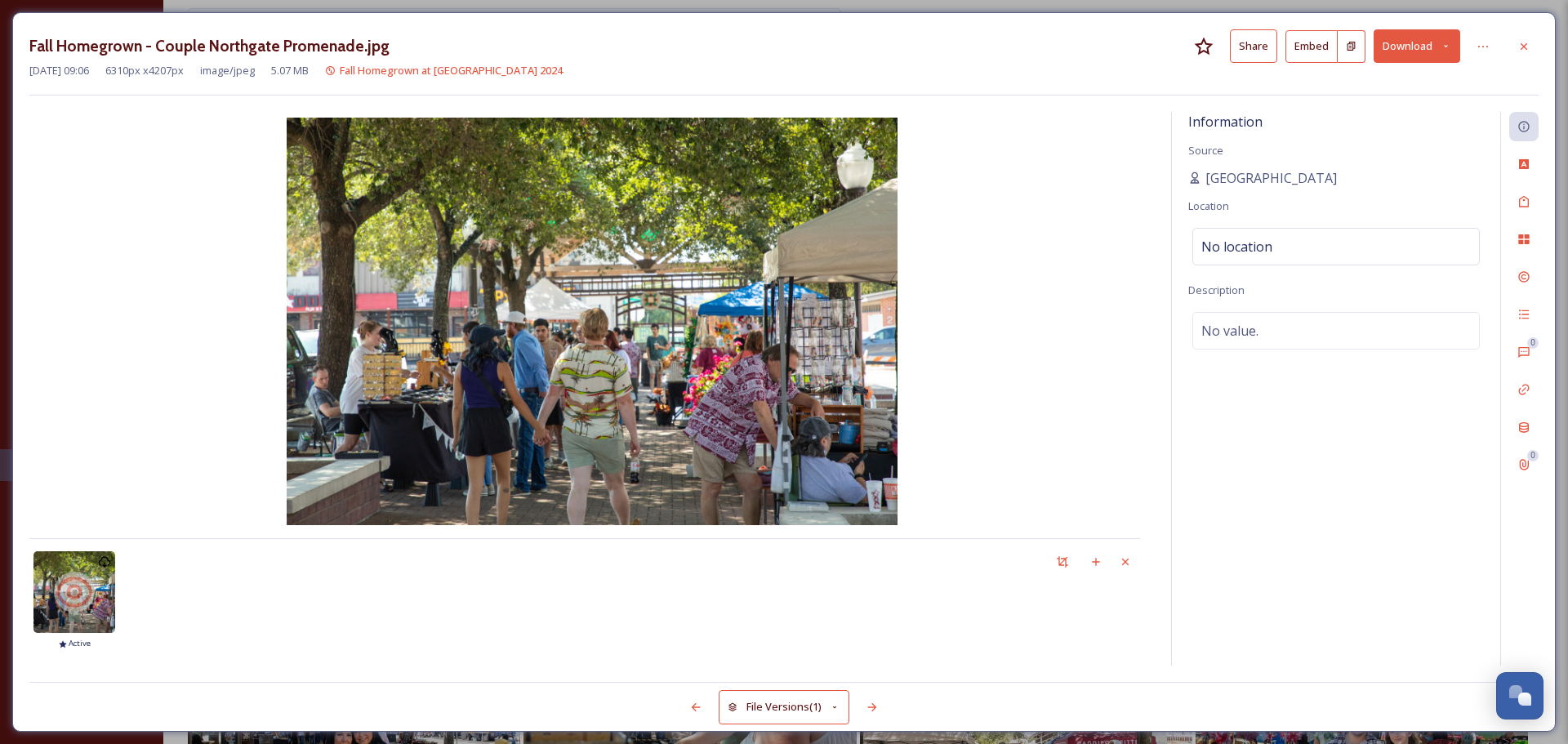
click at [834, 713] on icon at bounding box center [835, 707] width 10 height 10
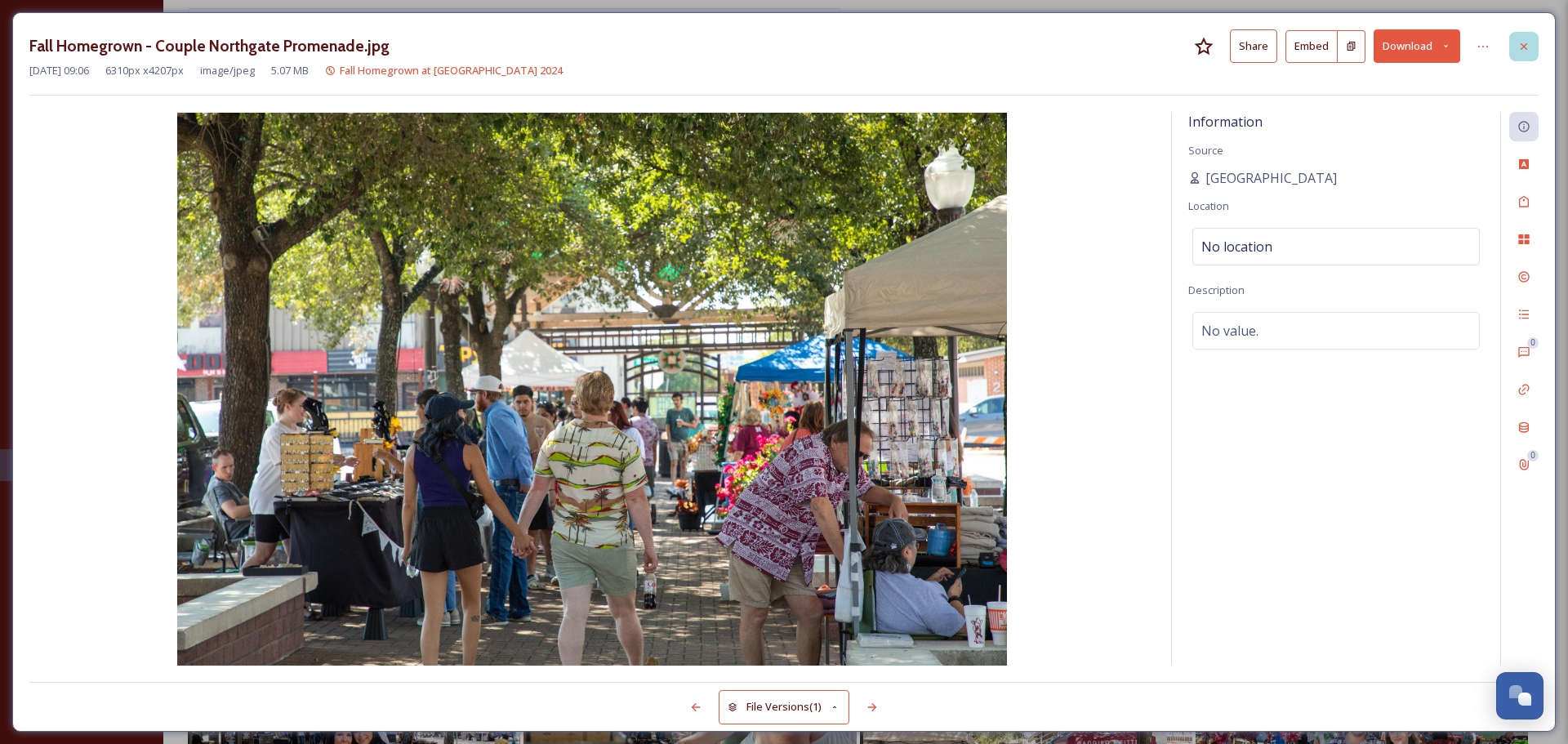
click at [1523, 49] on icon at bounding box center [1524, 46] width 13 height 13
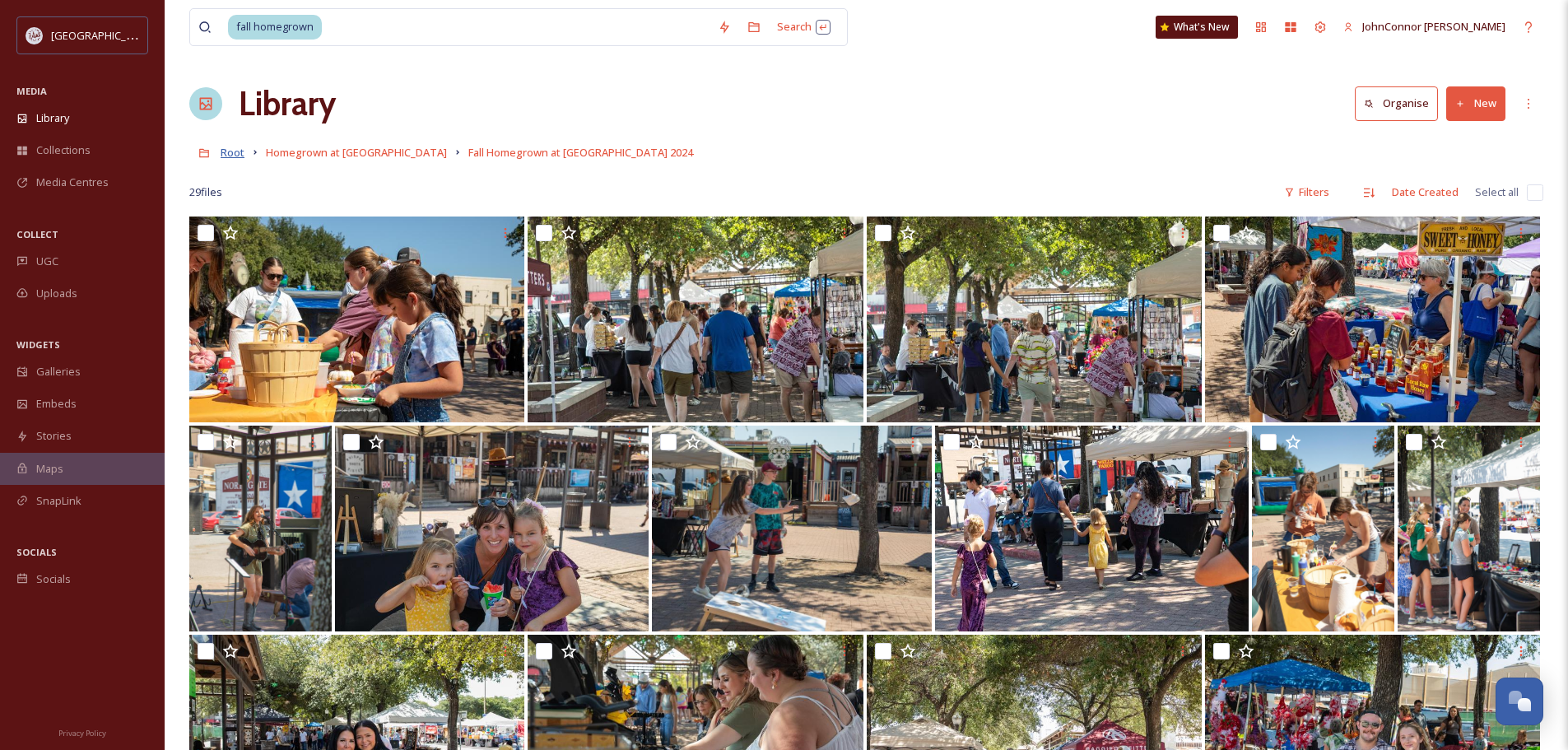
click at [227, 157] on span "Root" at bounding box center [232, 152] width 24 height 15
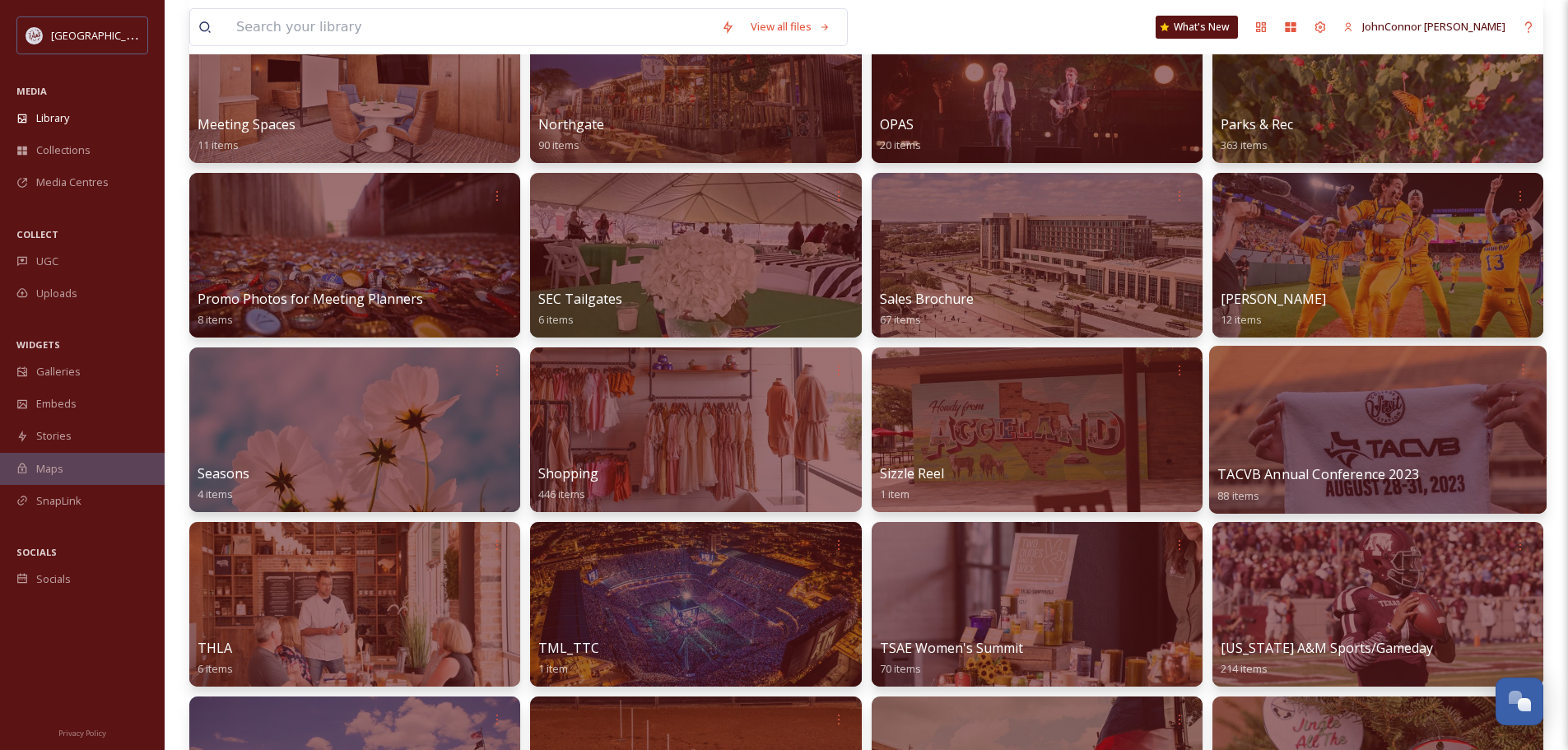
scroll to position [1647, 0]
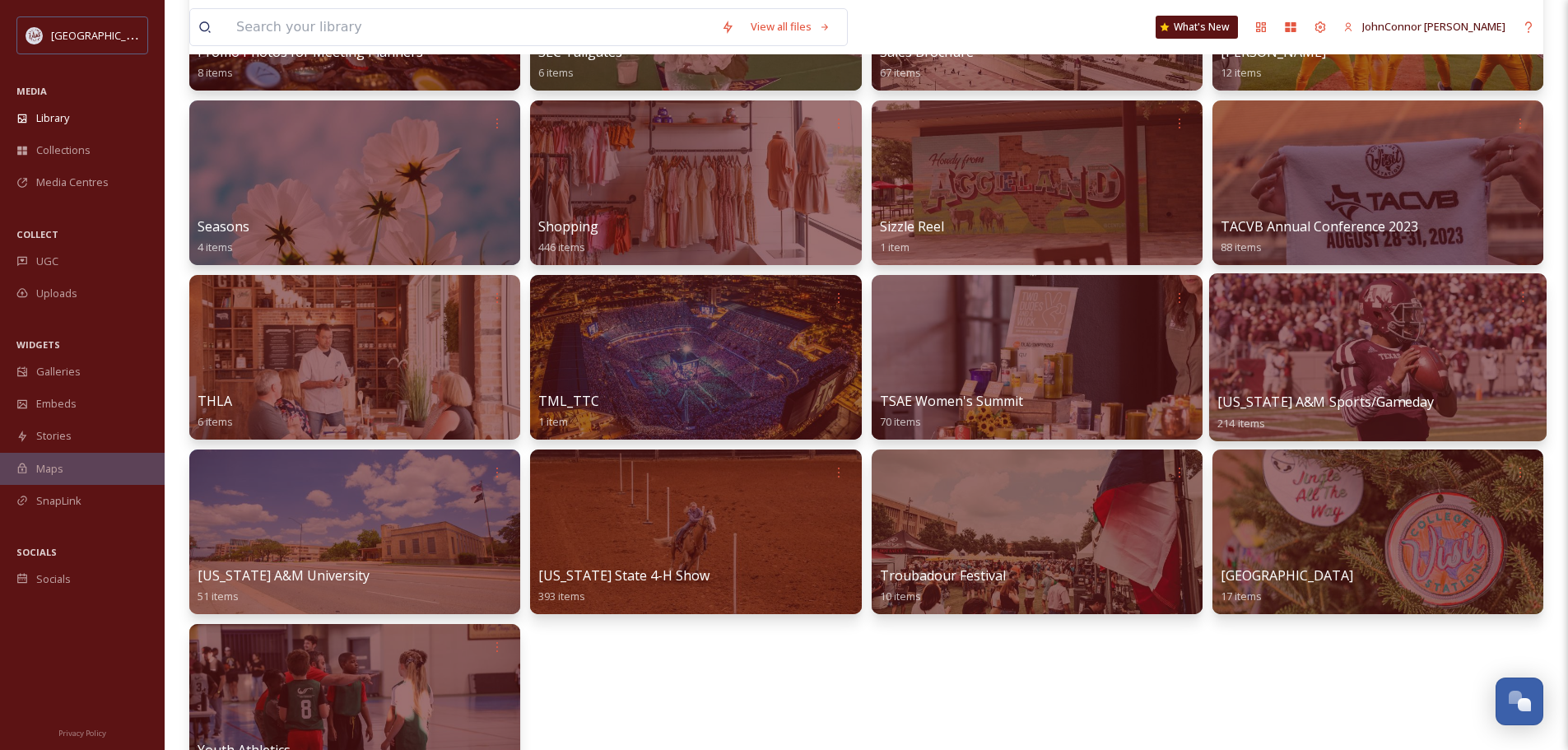
click at [1399, 340] on div at bounding box center [1377, 358] width 337 height 168
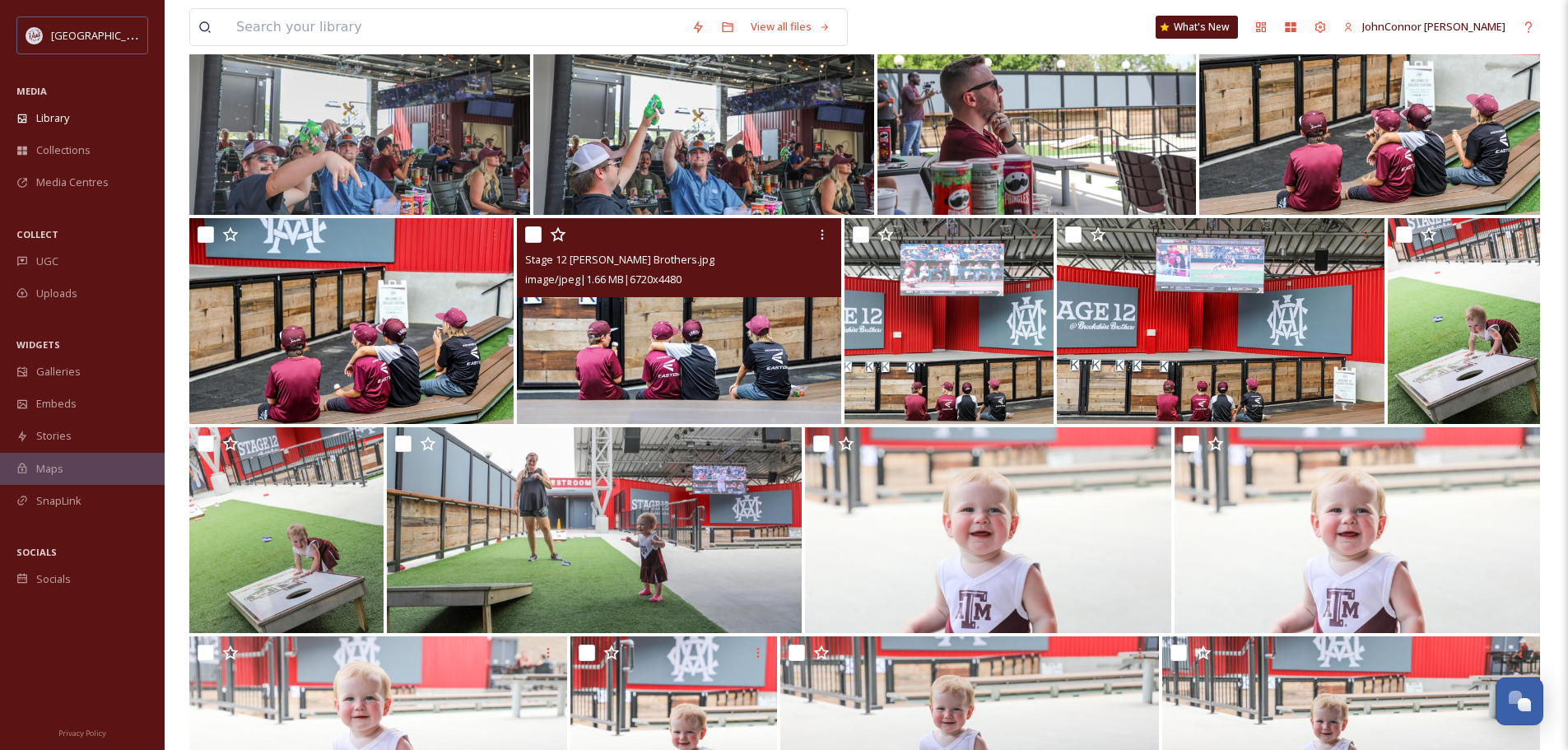
scroll to position [2799, 0]
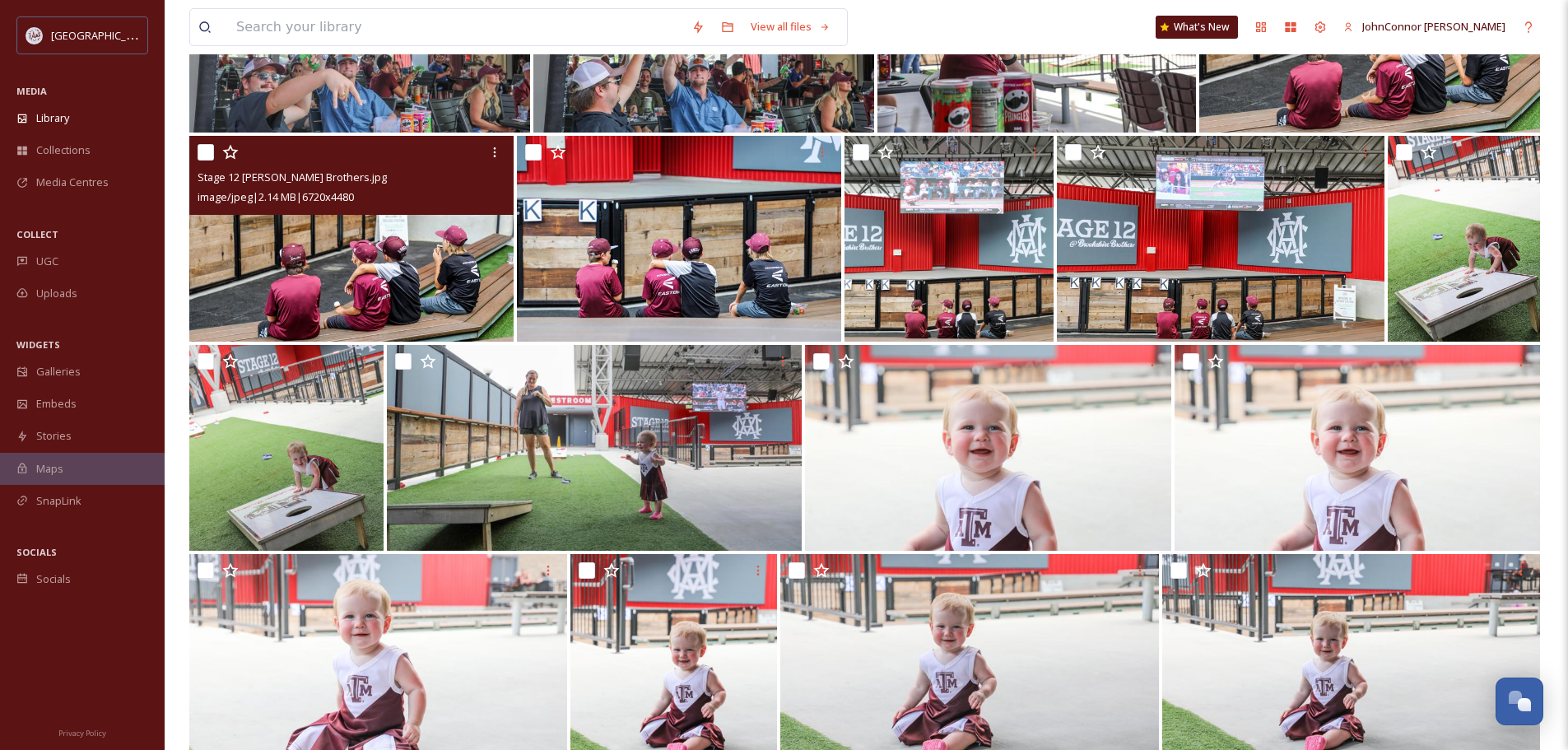
click at [346, 249] on img at bounding box center [352, 239] width 324 height 206
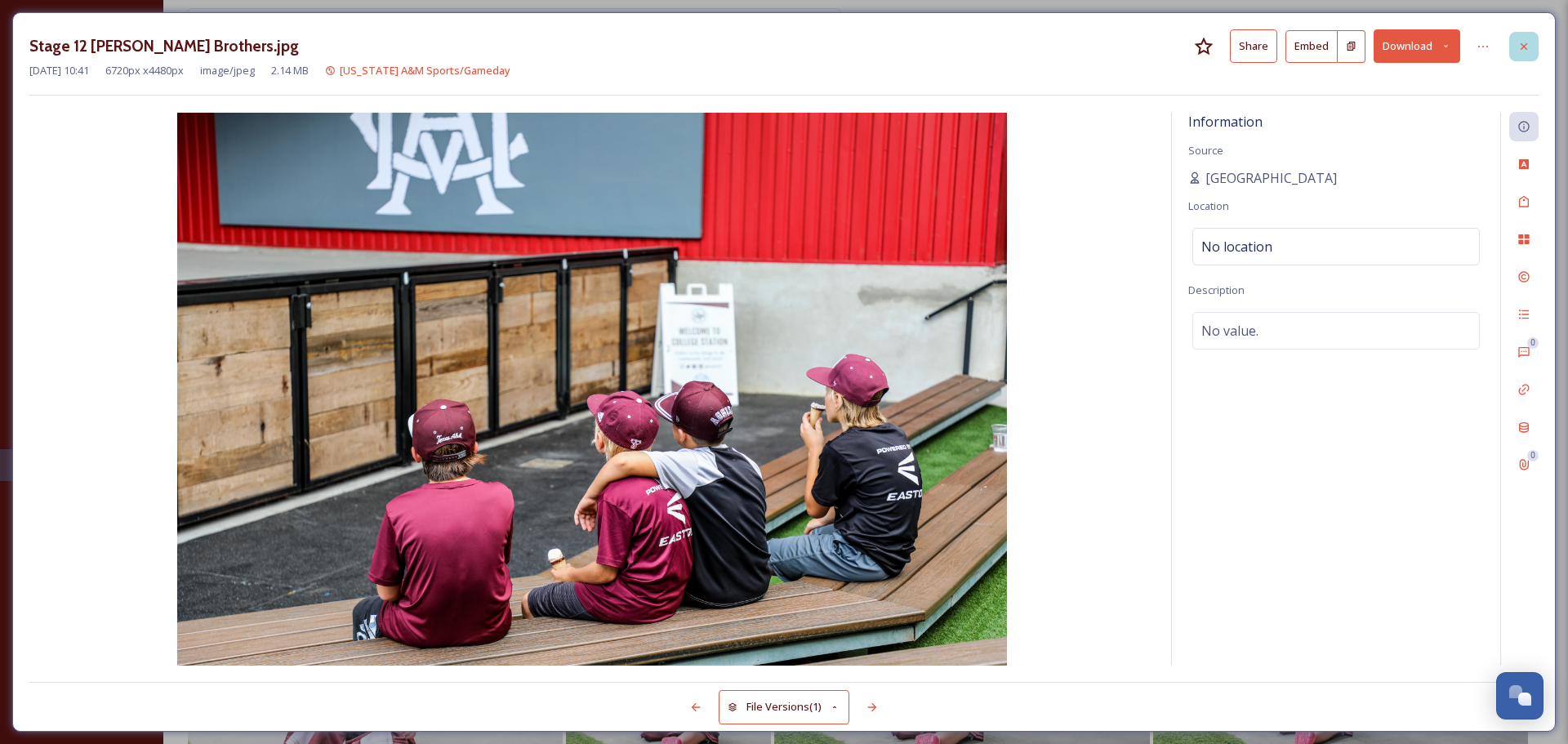
click at [1527, 56] on div at bounding box center [1524, 46] width 30 height 30
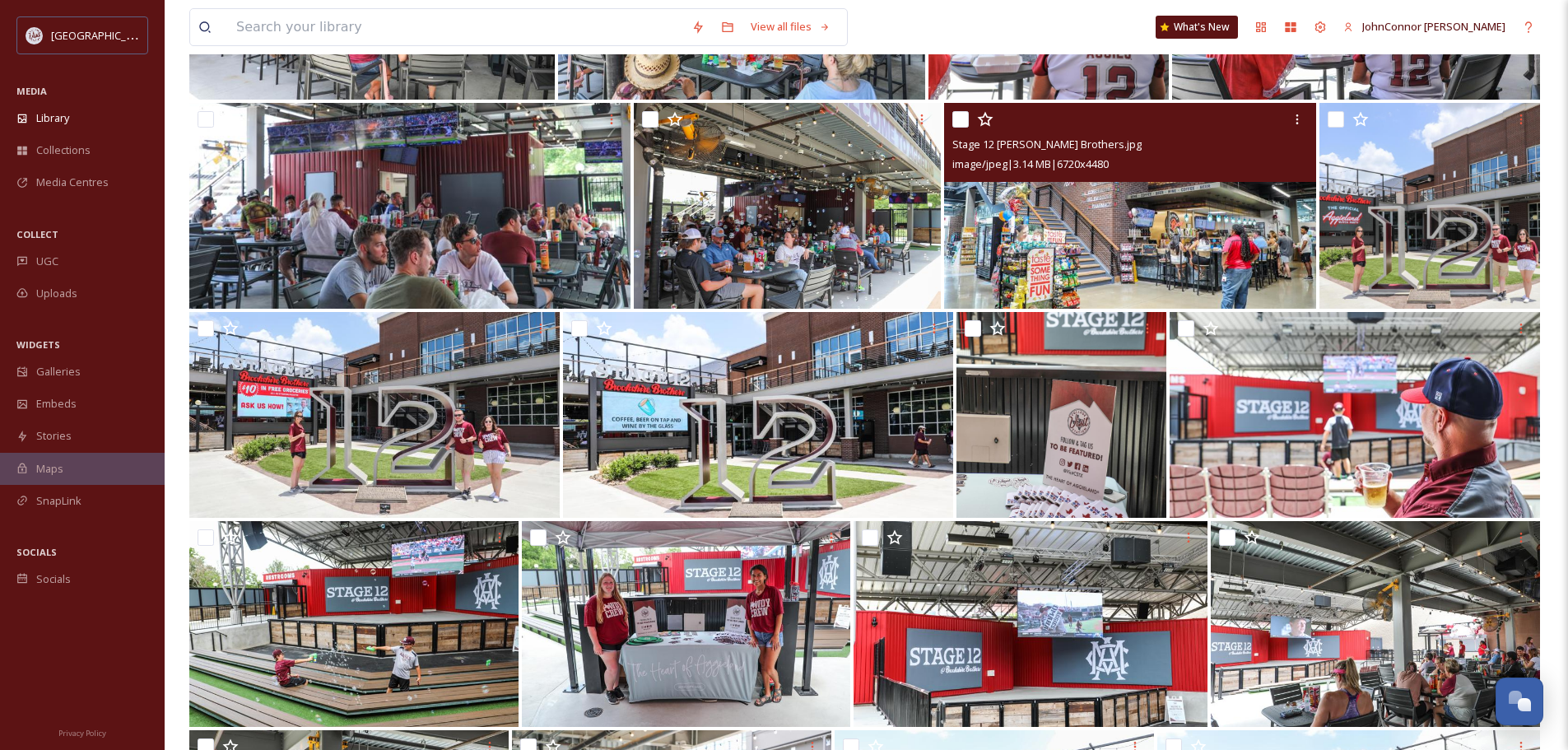
scroll to position [4199, 0]
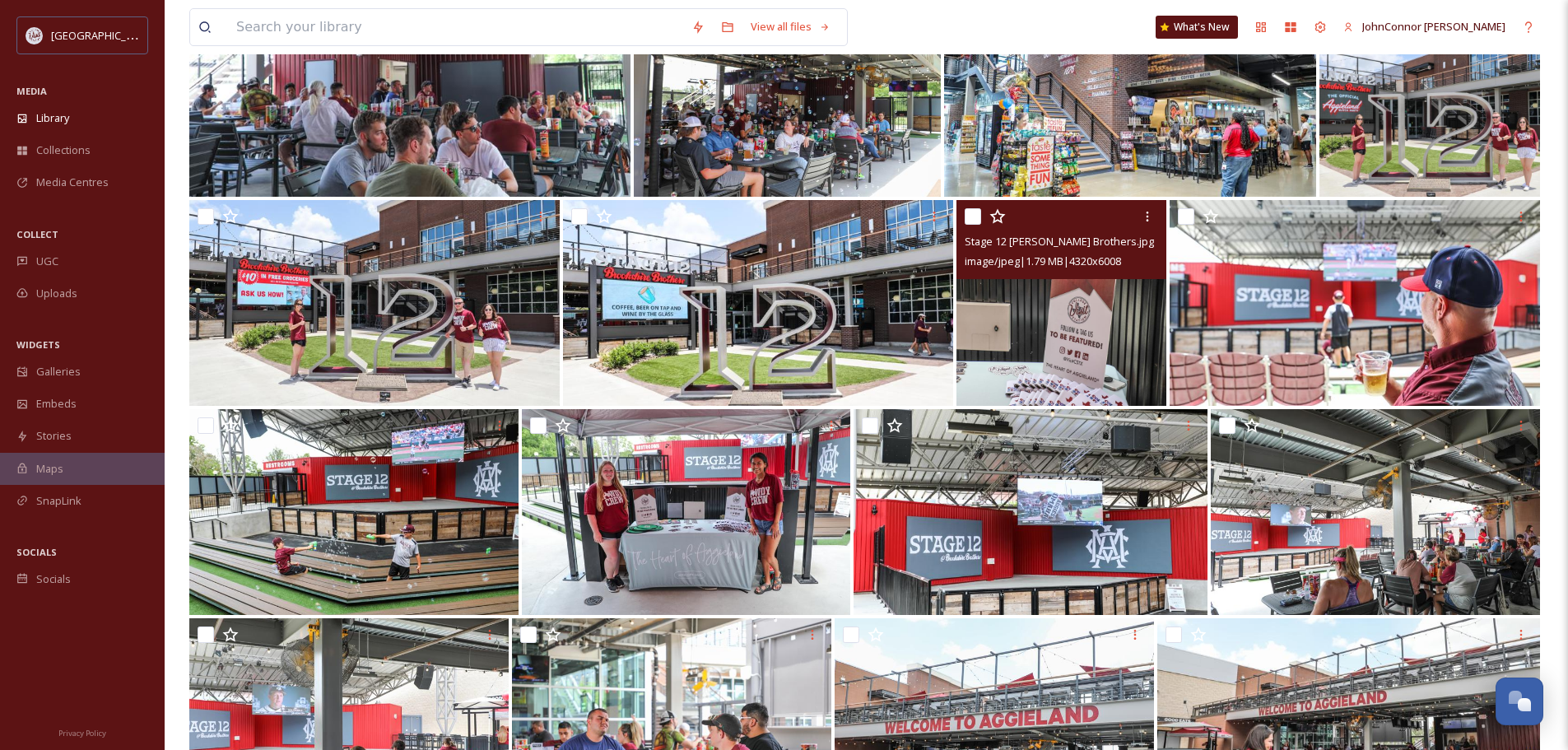
click at [1109, 320] on img at bounding box center [1061, 303] width 210 height 206
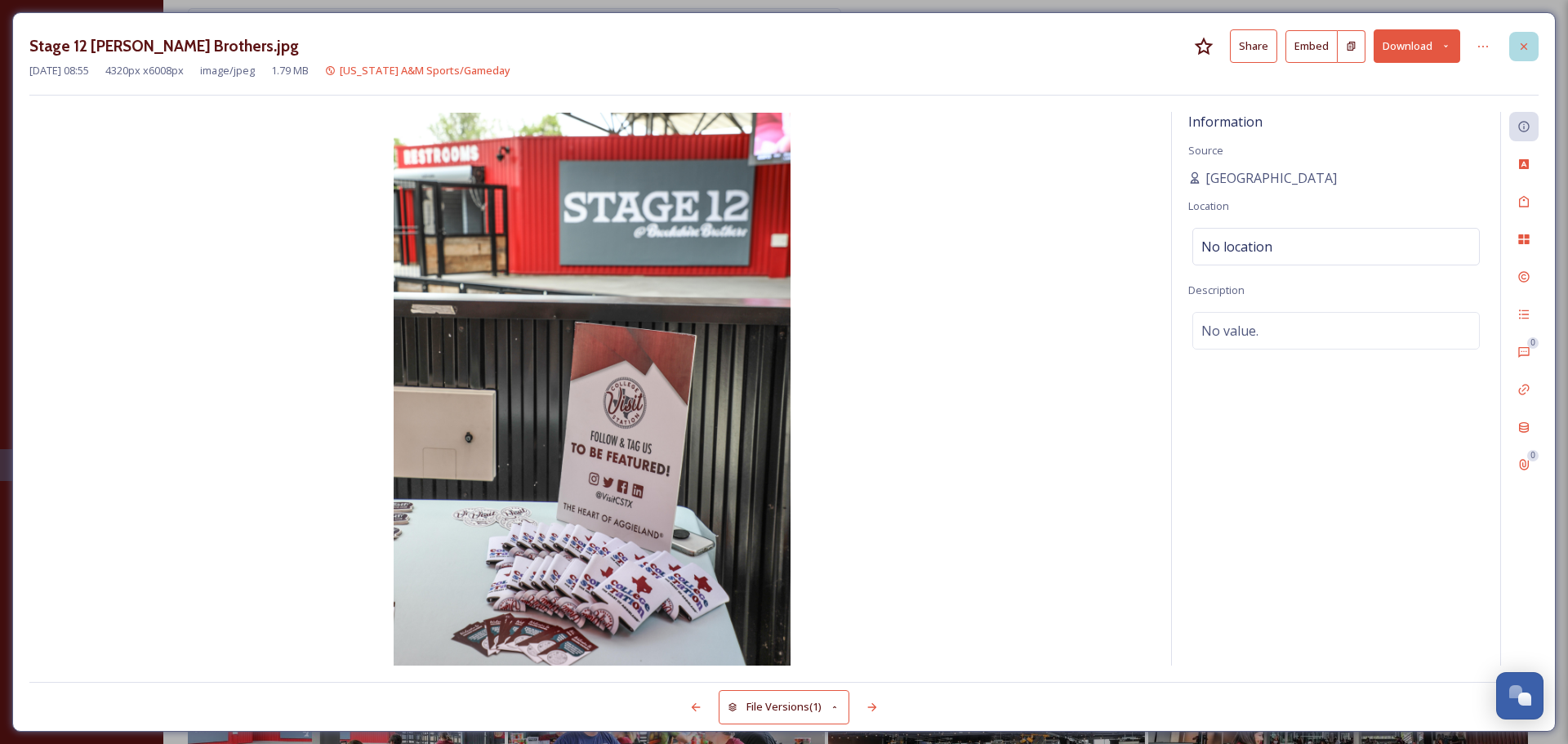
click at [1518, 43] on icon at bounding box center [1524, 46] width 13 height 13
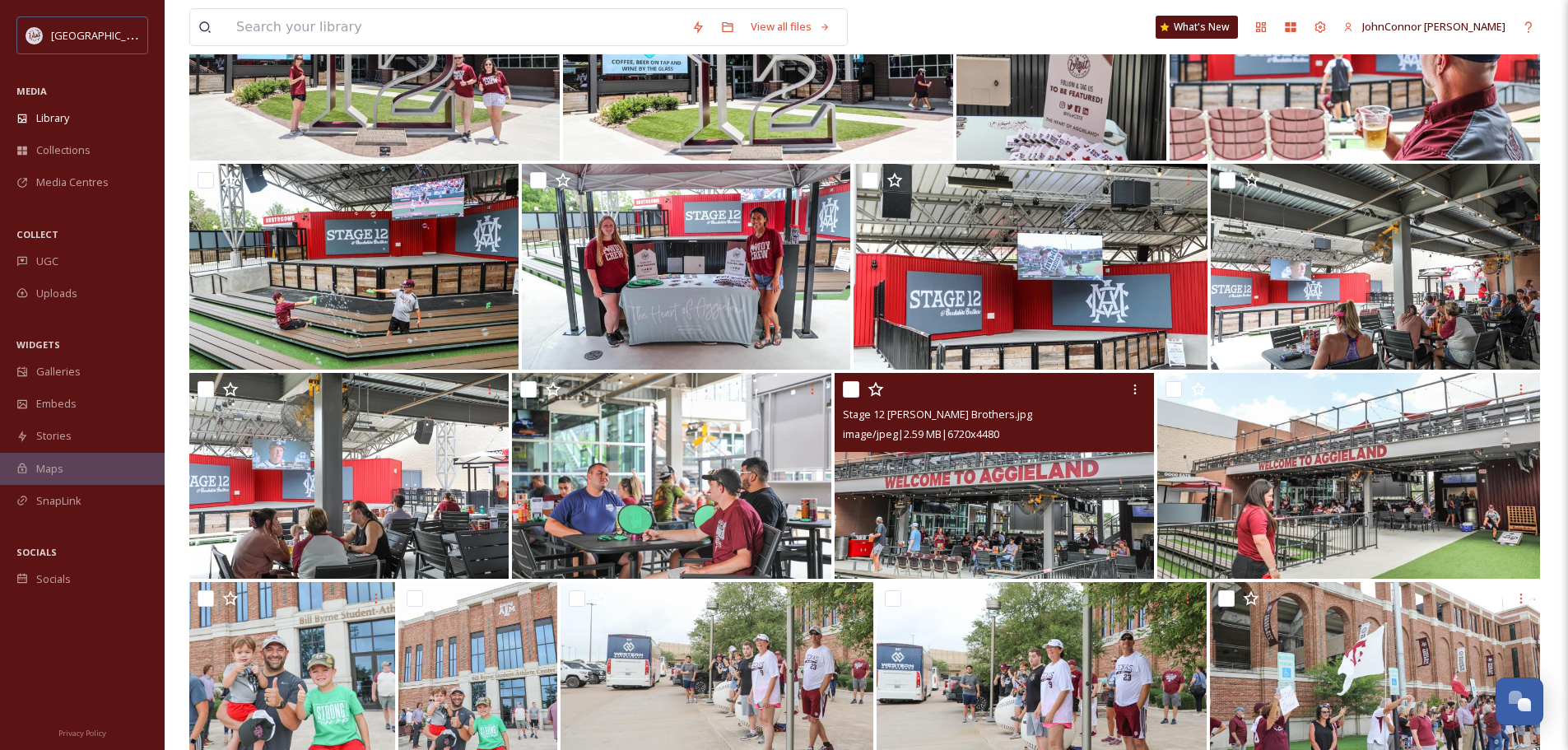
scroll to position [4446, 0]
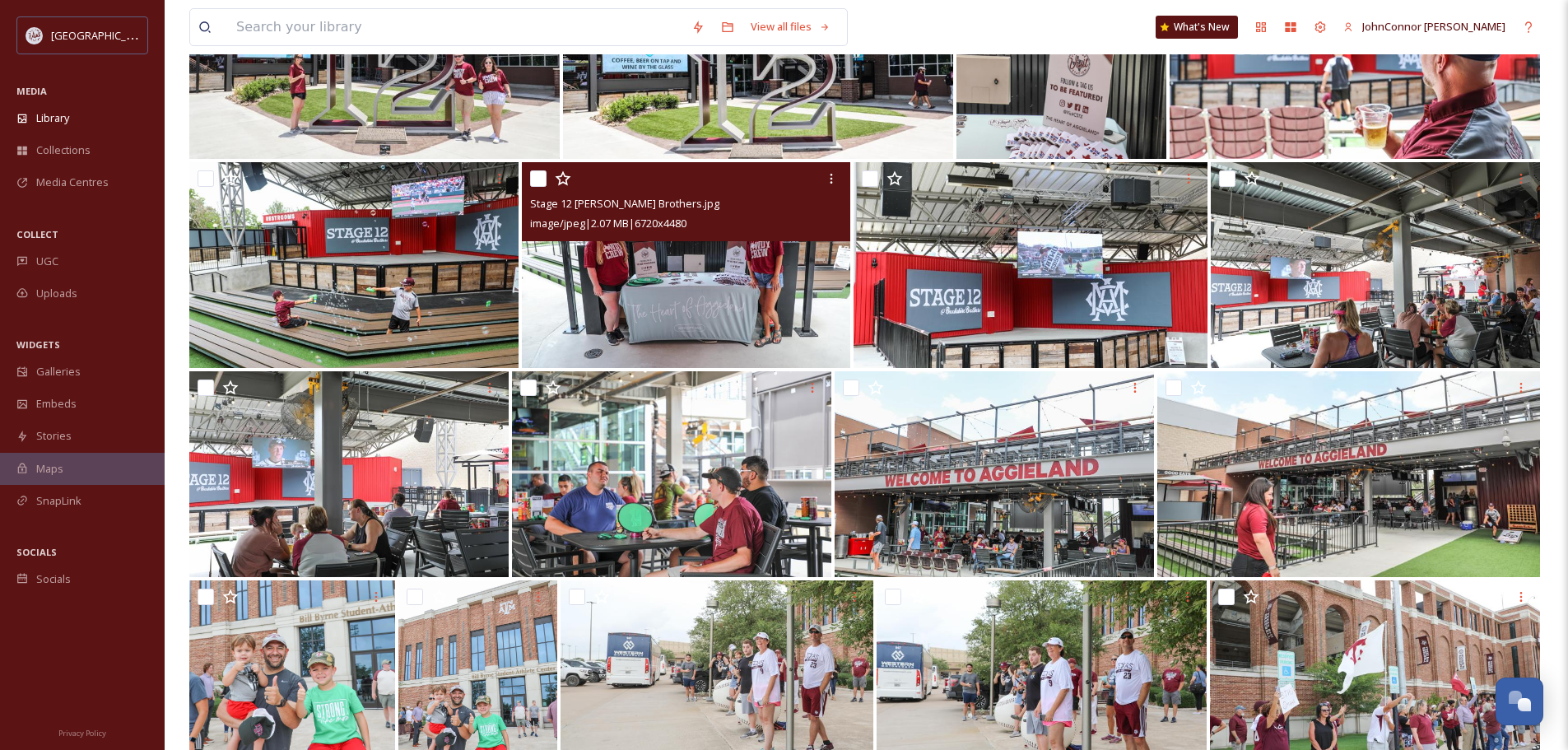
click at [772, 314] on img at bounding box center [686, 265] width 329 height 206
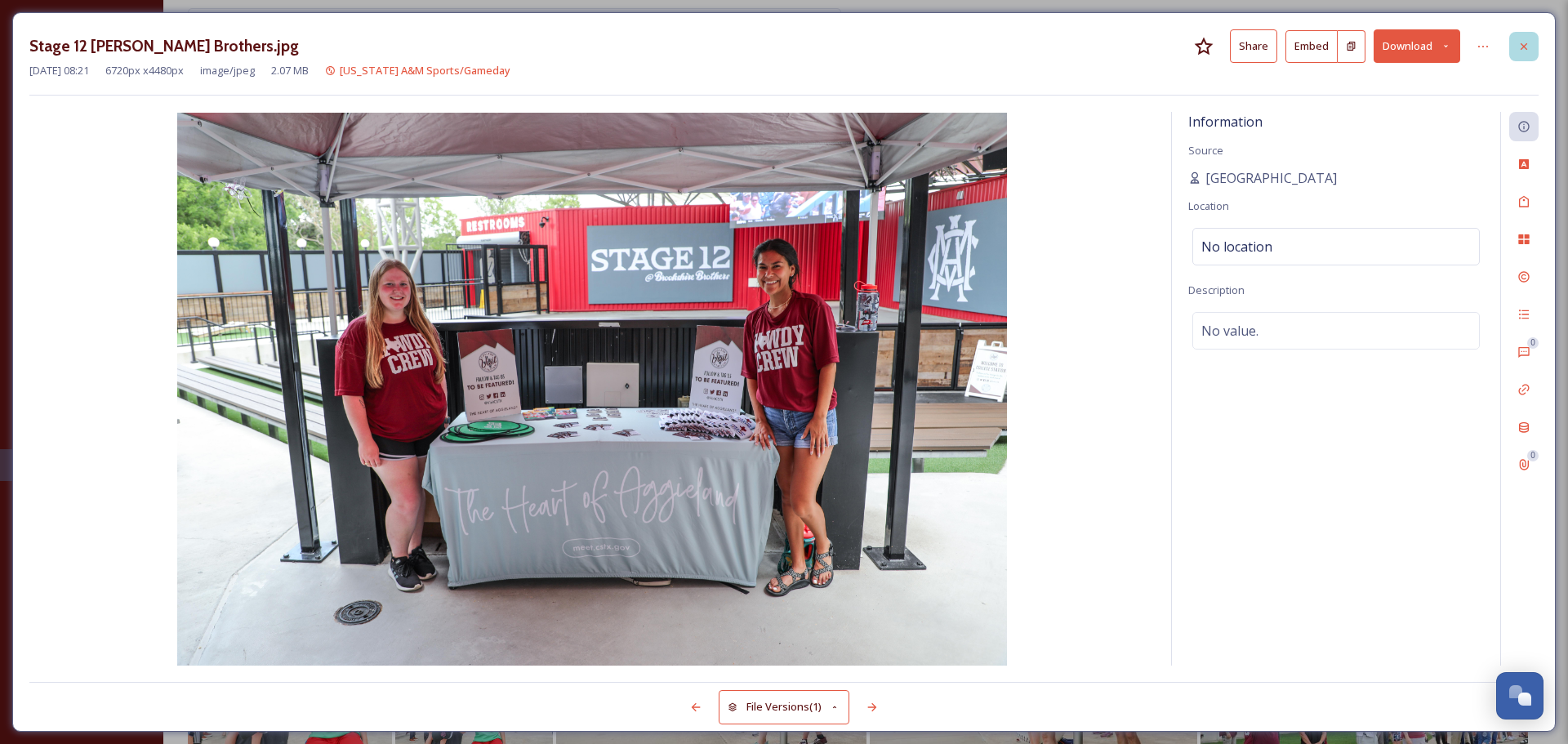
click at [1527, 58] on div at bounding box center [1524, 46] width 30 height 30
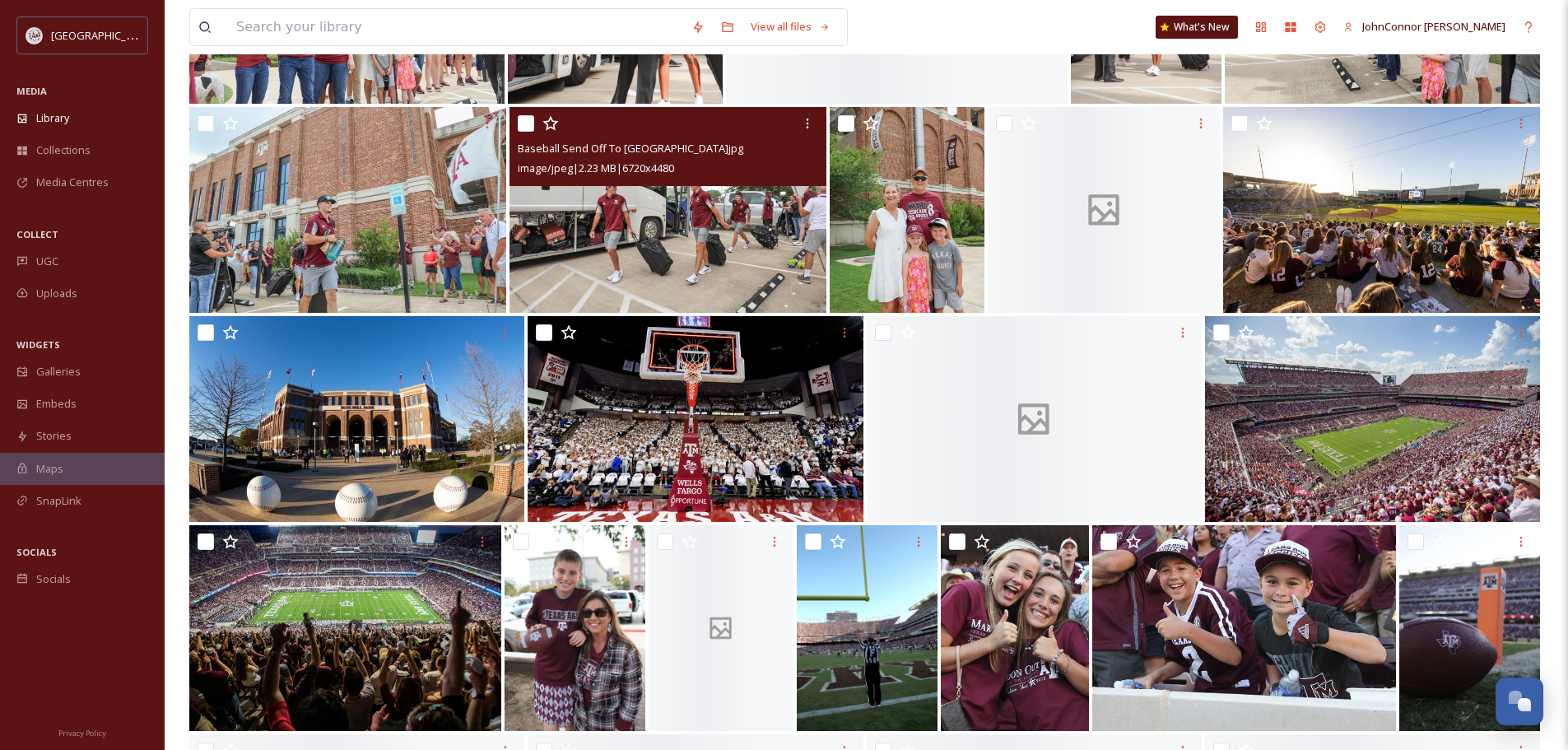
scroll to position [8644, 0]
